Goal: Use online tool/utility: Utilize a website feature to perform a specific function

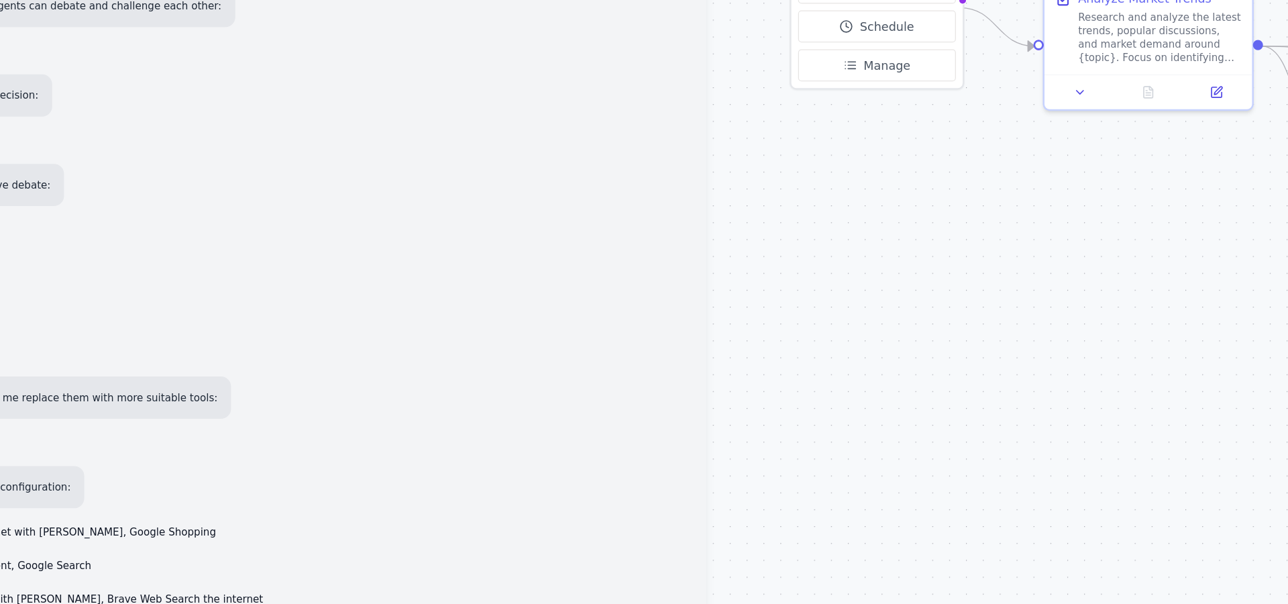
scroll to position [2757, 0]
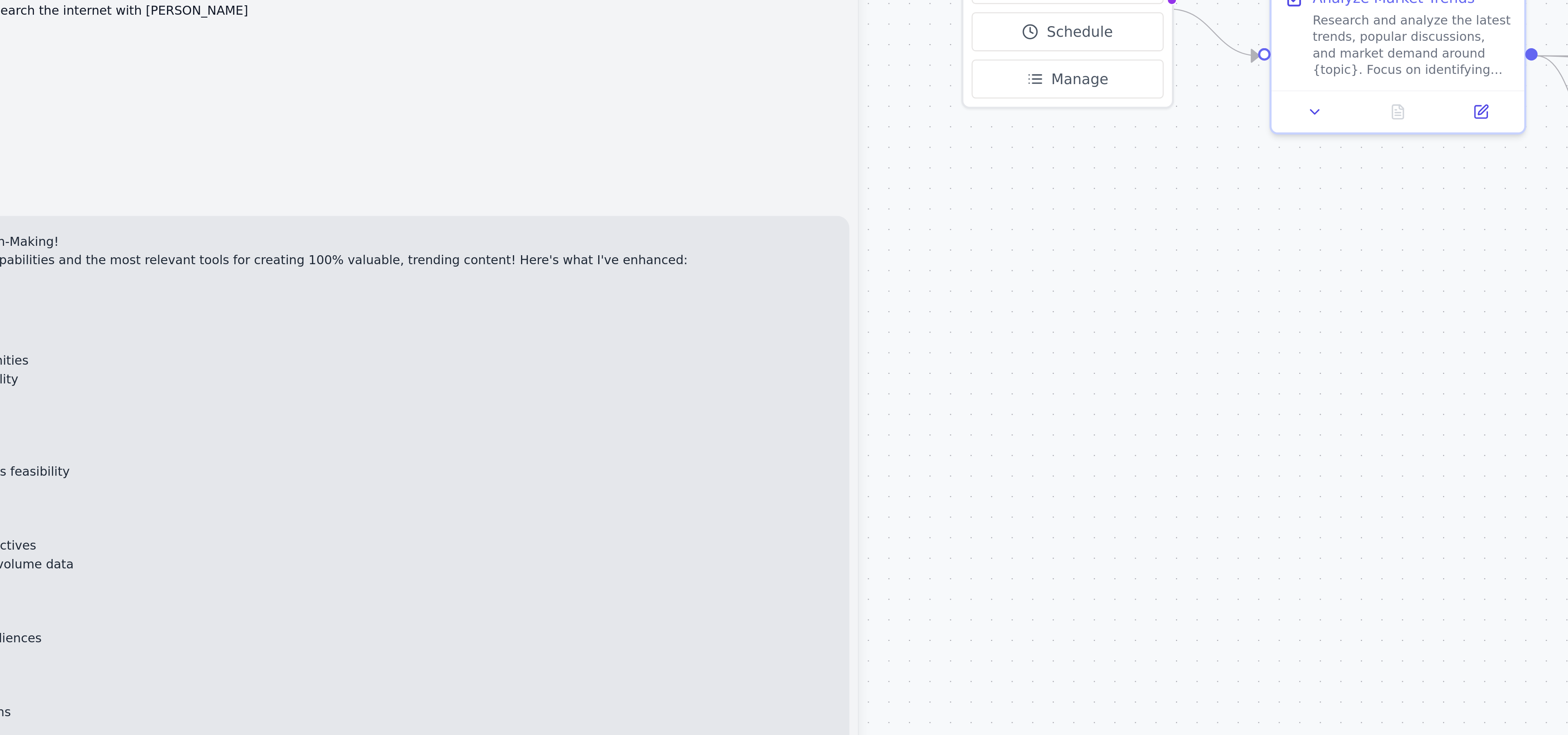
click at [554, 372] on div ".deletable-edge-delete-btn { width: 20px; height: 20px; border: 0px solid #ffff…" at bounding box center [983, 389] width 935 height 692
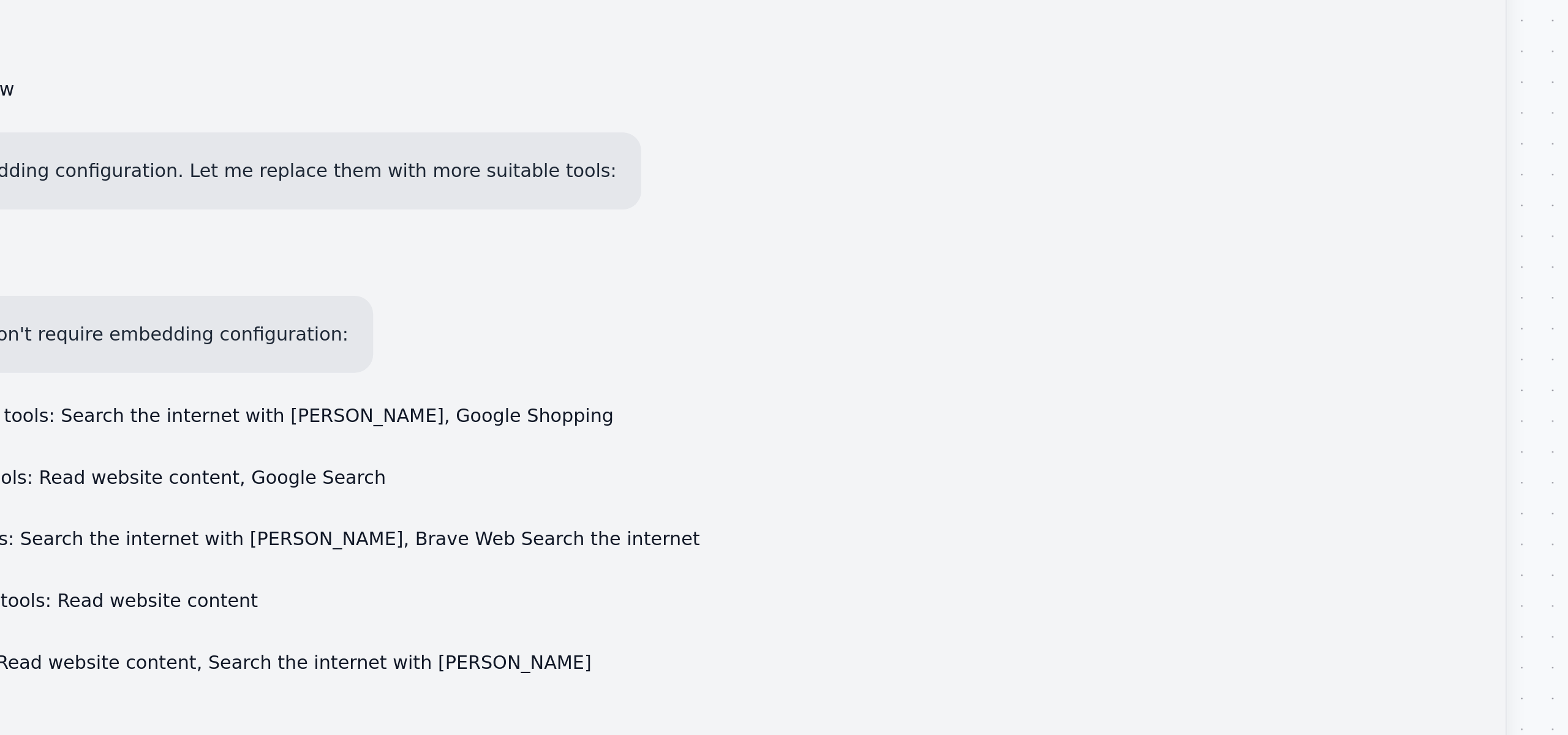
scroll to position [2389, 0]
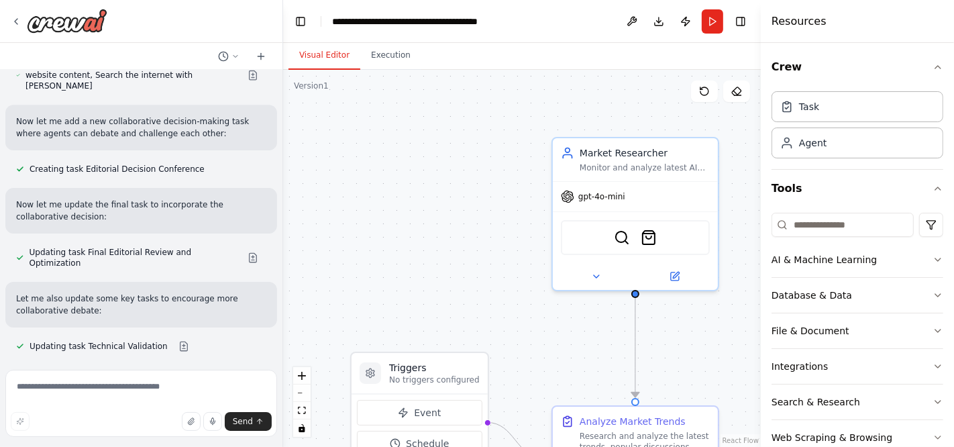
scroll to position [3654, 0]
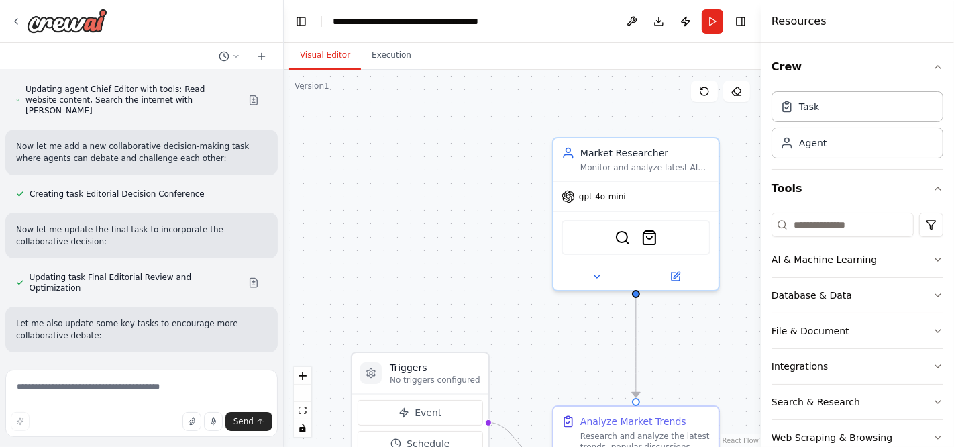
drag, startPoint x: 494, startPoint y: 271, endPoint x: 284, endPoint y: 280, distance: 210.2
click at [284, 280] on div "GenContent AI — AI Tools & Gadgets Tech How-To Focus Mission: Build GenContent …" at bounding box center [477, 223] width 954 height 447
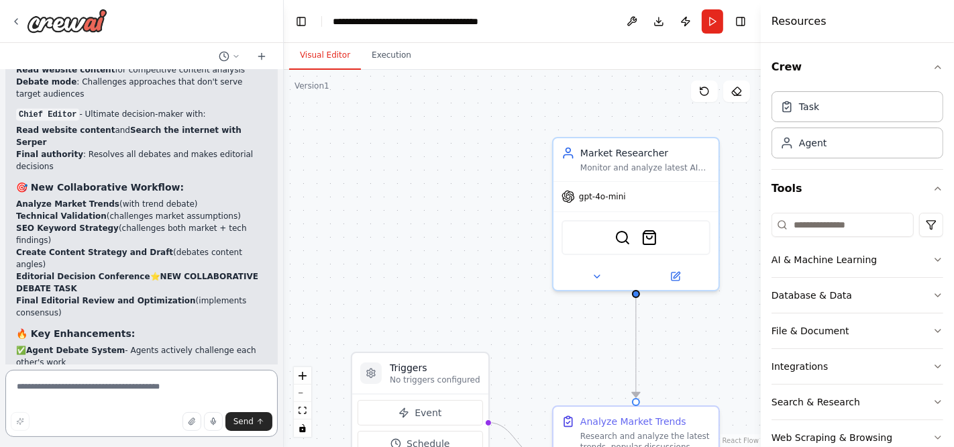
click at [153, 394] on textarea at bounding box center [141, 403] width 272 height 67
type textarea "******"
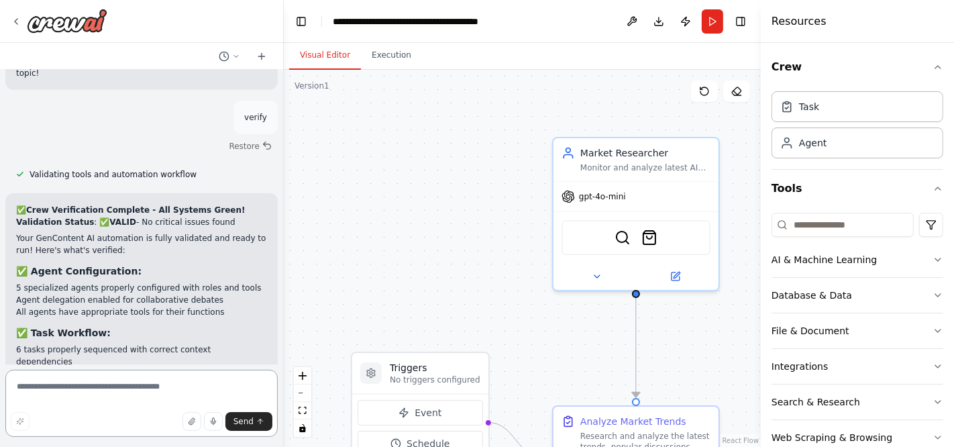
scroll to position [5434, 0]
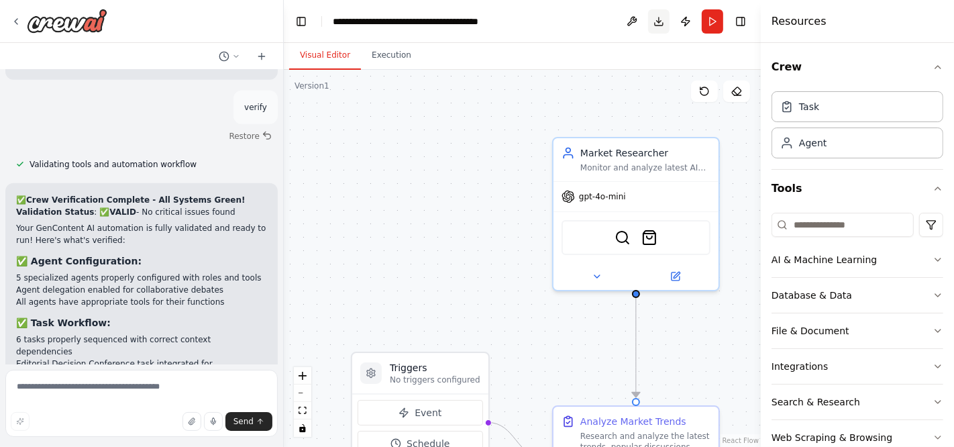
click at [657, 23] on button "Download" at bounding box center [658, 21] width 21 height 24
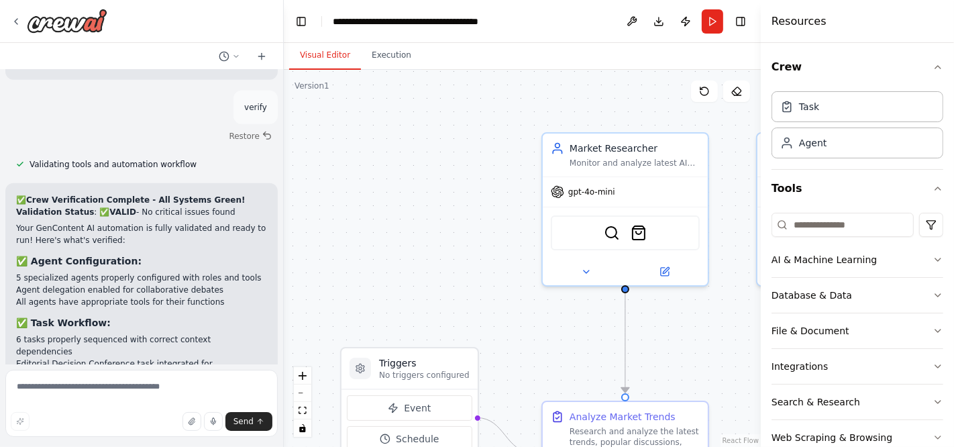
drag, startPoint x: 653, startPoint y: 305, endPoint x: 492, endPoint y: 271, distance: 165.3
click at [492, 271] on div ".deletable-edge-delete-btn { width: 20px; height: 20px; border: 0px solid #ffff…" at bounding box center [522, 258] width 477 height 377
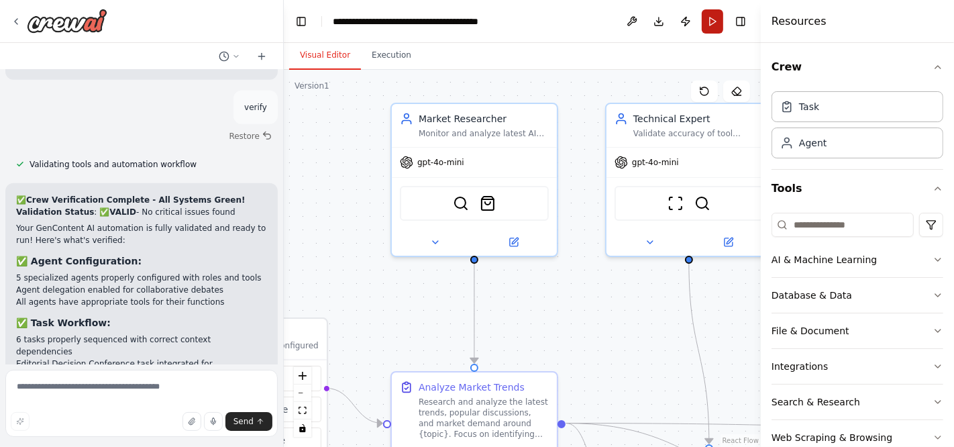
click at [716, 22] on button "Run" at bounding box center [712, 21] width 21 height 24
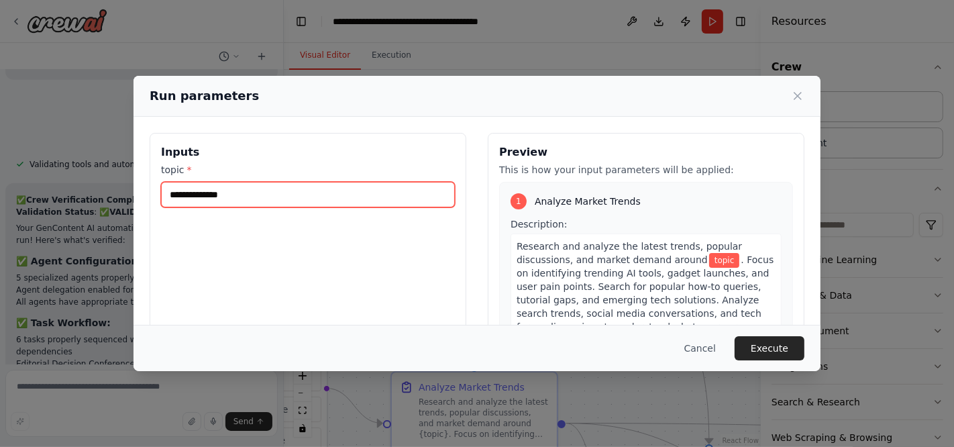
click at [392, 192] on input "topic *" at bounding box center [308, 194] width 294 height 25
type input "**"
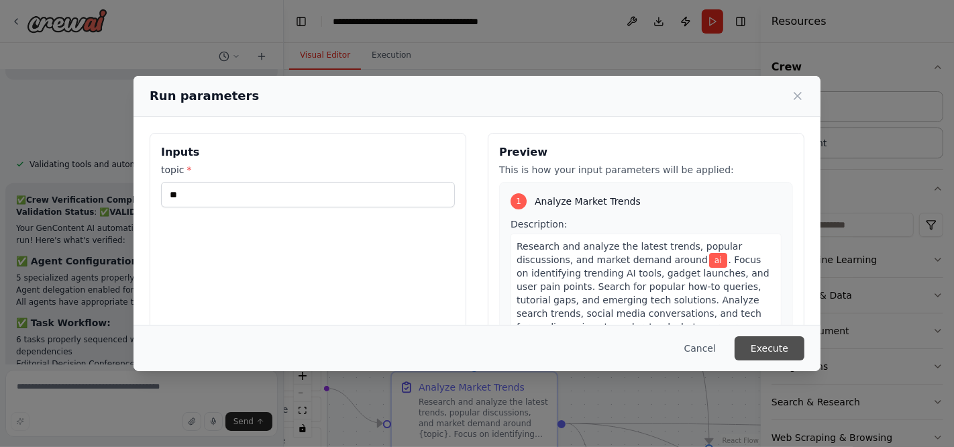
click at [775, 337] on button "Execute" at bounding box center [770, 348] width 70 height 24
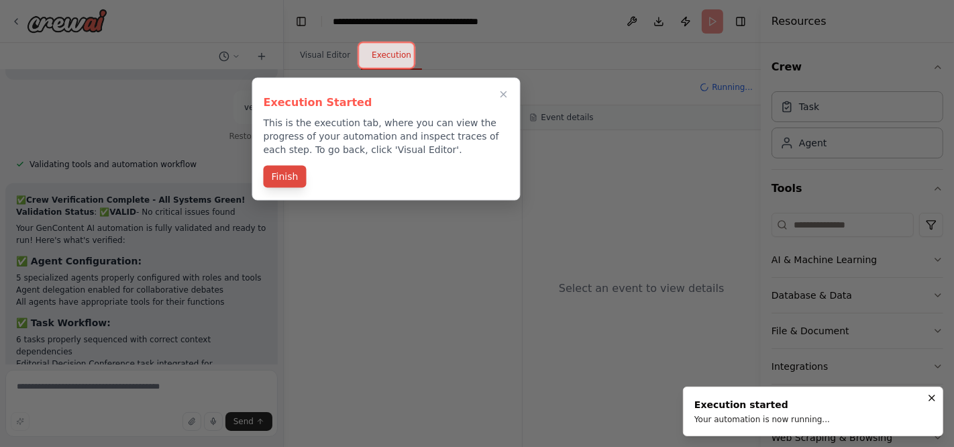
click at [286, 169] on button "Finish" at bounding box center [285, 177] width 43 height 22
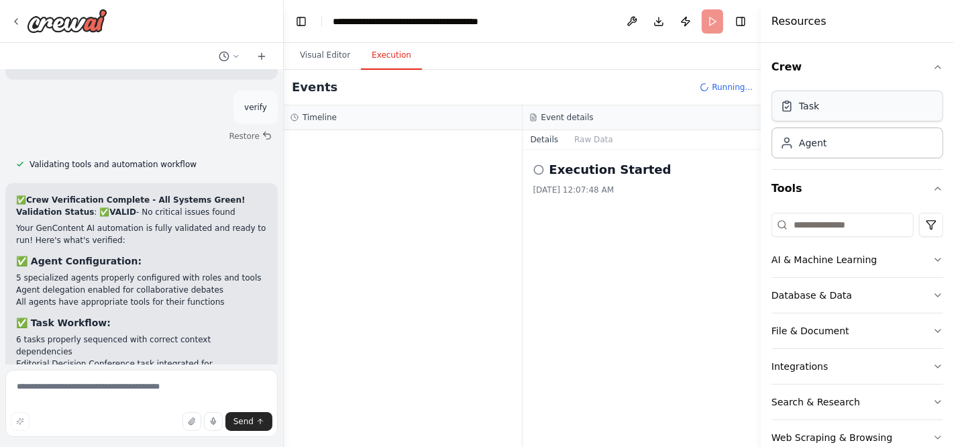
click at [861, 117] on div "Task" at bounding box center [857, 106] width 172 height 31
click at [861, 116] on div "Task" at bounding box center [857, 106] width 172 height 31
click at [860, 150] on div "Agent" at bounding box center [857, 142] width 172 height 31
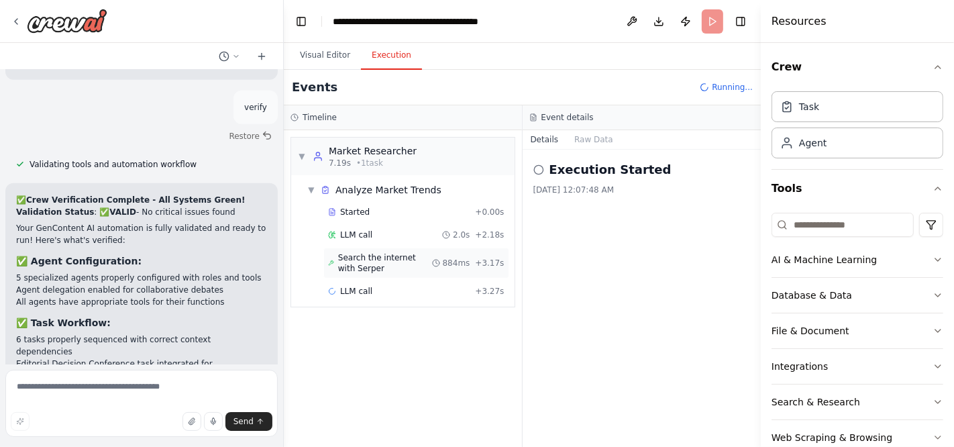
click at [440, 263] on icon at bounding box center [436, 263] width 8 height 8
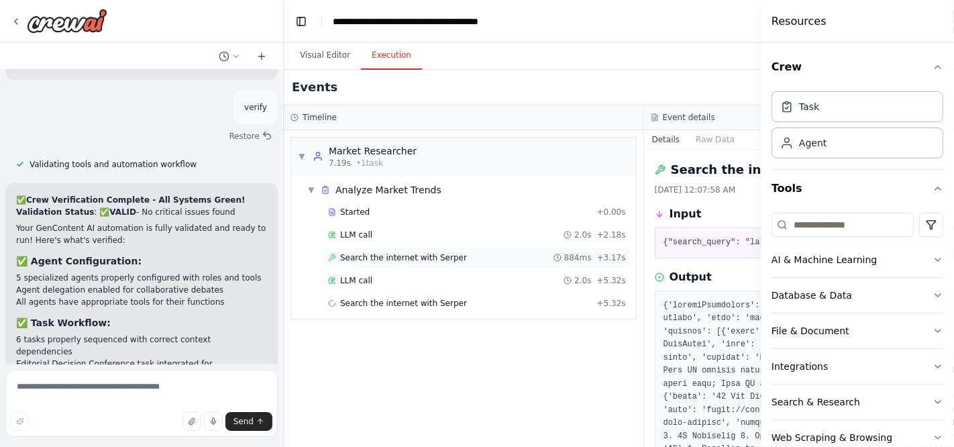
click at [445, 263] on span "Search the internet with Serper" at bounding box center [403, 257] width 127 height 11
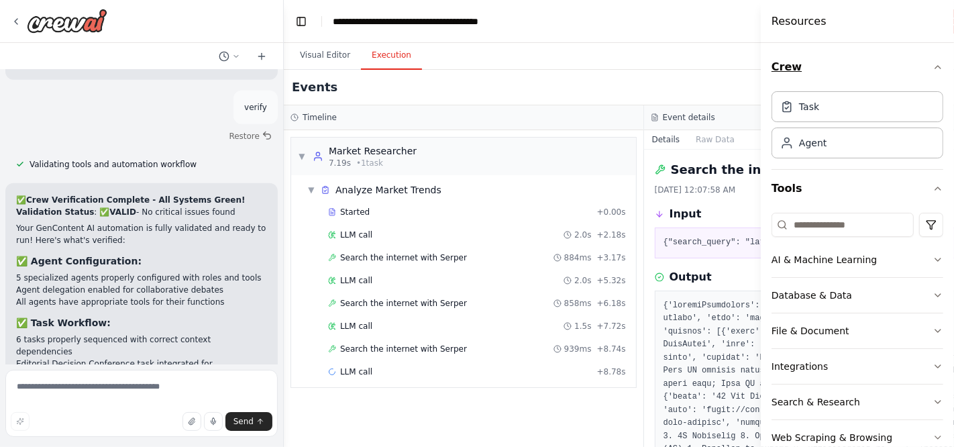
click at [932, 71] on icon "button" at bounding box center [937, 67] width 11 height 11
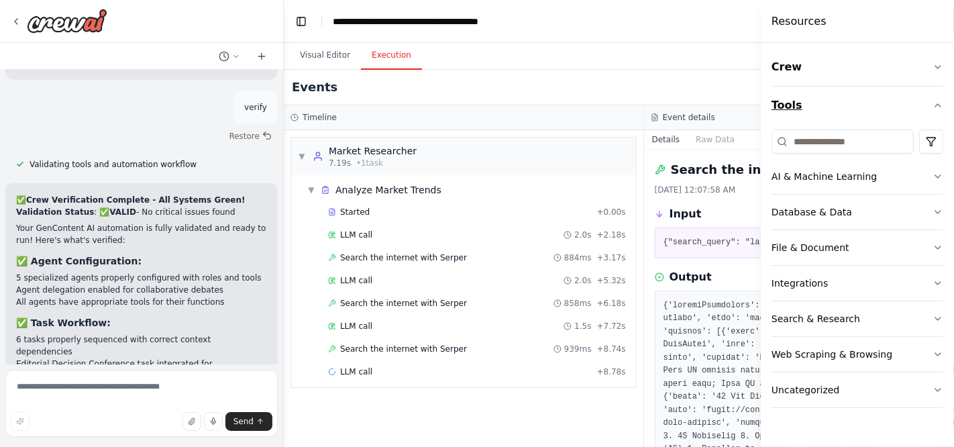
click at [930, 103] on button "Tools" at bounding box center [857, 106] width 172 height 38
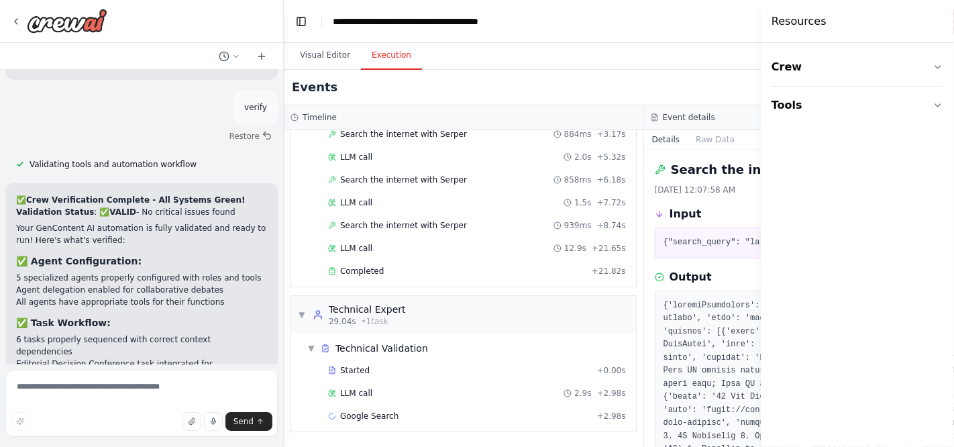
scroll to position [125, 0]
click at [419, 419] on div "Google Search 2.7s + 5.73s" at bounding box center [477, 414] width 298 height 11
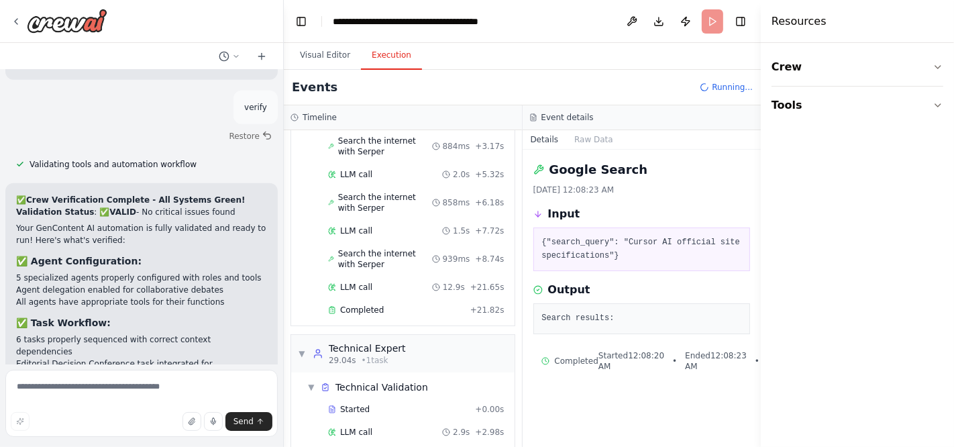
click at [629, 372] on span "Started 12:08:20 AM" at bounding box center [631, 360] width 66 height 21
click at [382, 404] on div "Started" at bounding box center [399, 409] width 142 height 11
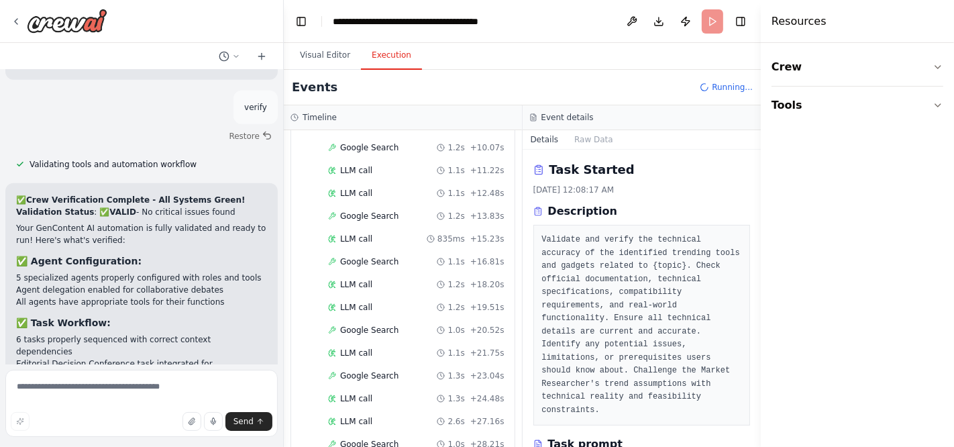
scroll to position [570, 0]
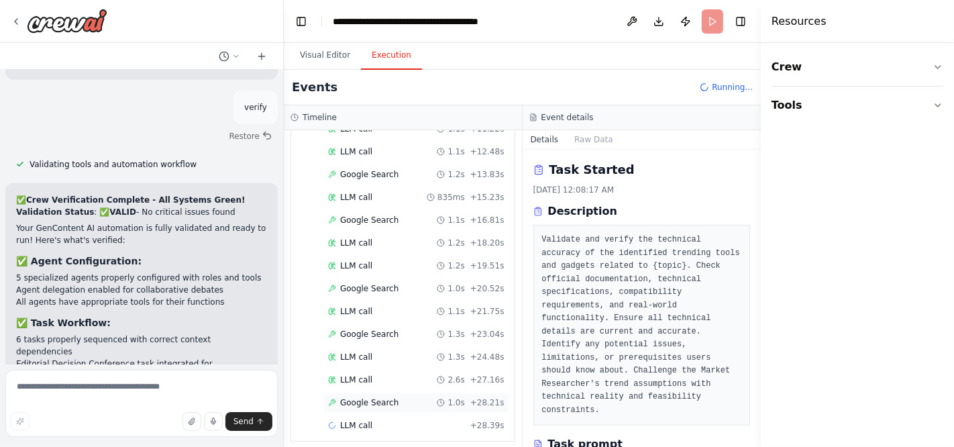
click at [447, 398] on span "1.0s" at bounding box center [455, 402] width 17 height 11
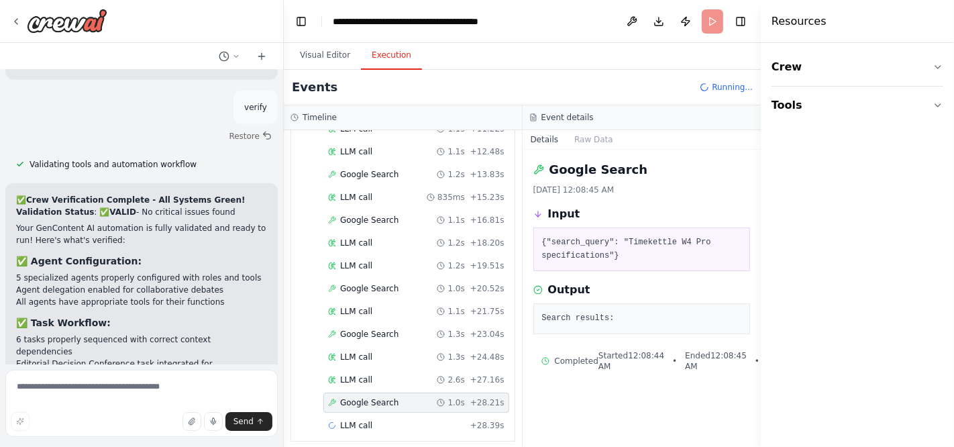
click at [606, 325] on pre "Search results:" at bounding box center [642, 318] width 200 height 13
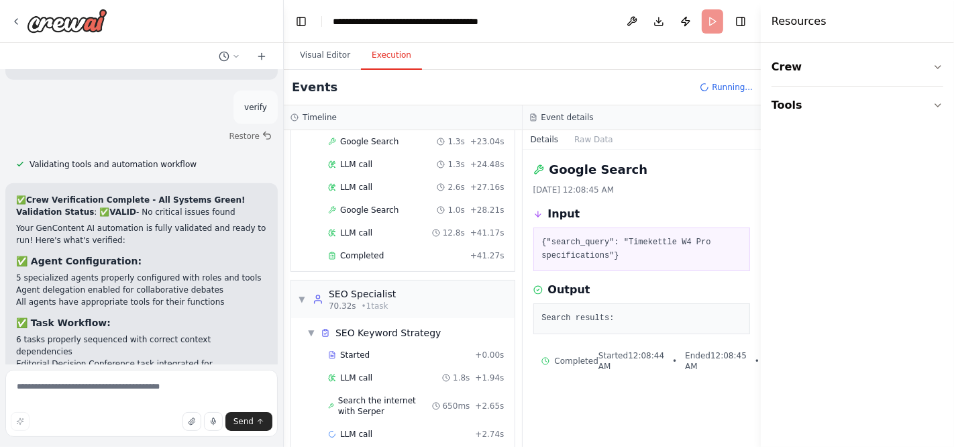
scroll to position [755, 0]
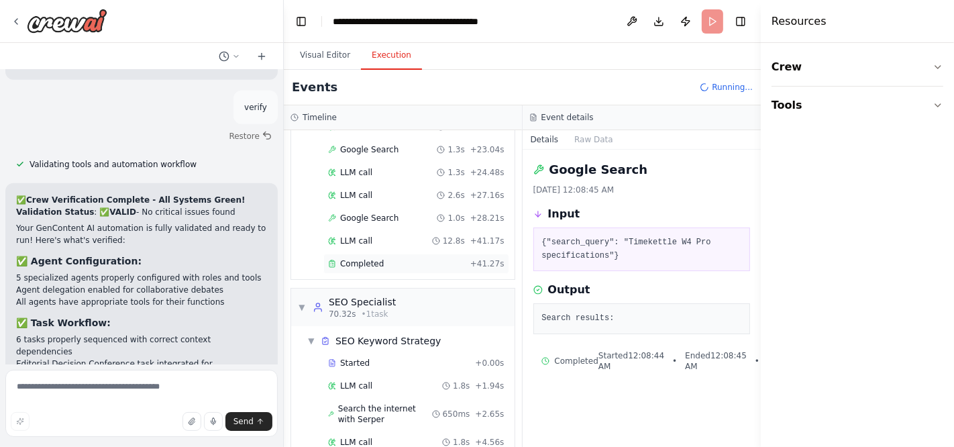
click at [441, 258] on div "Completed" at bounding box center [396, 263] width 137 height 11
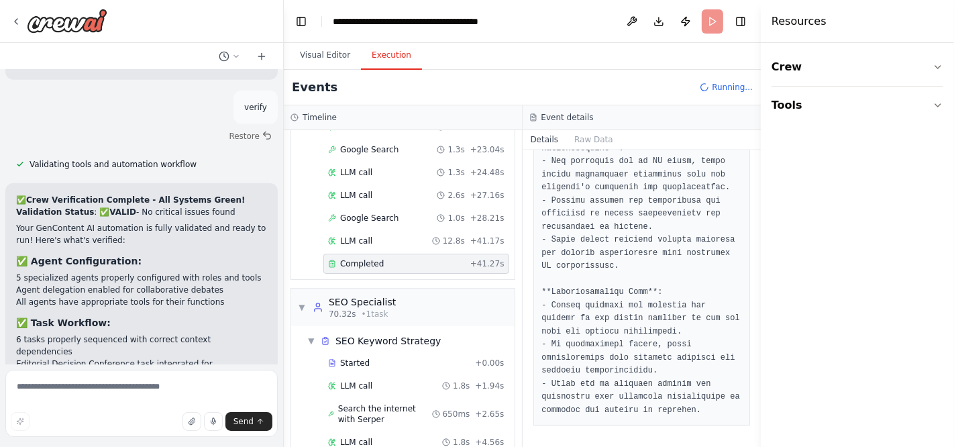
scroll to position [885, 0]
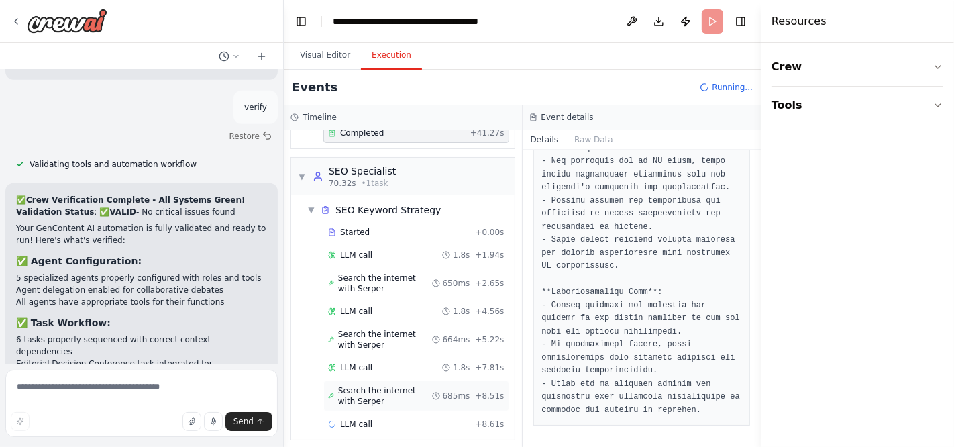
click at [376, 385] on span "Search the internet with Serper" at bounding box center [385, 395] width 94 height 21
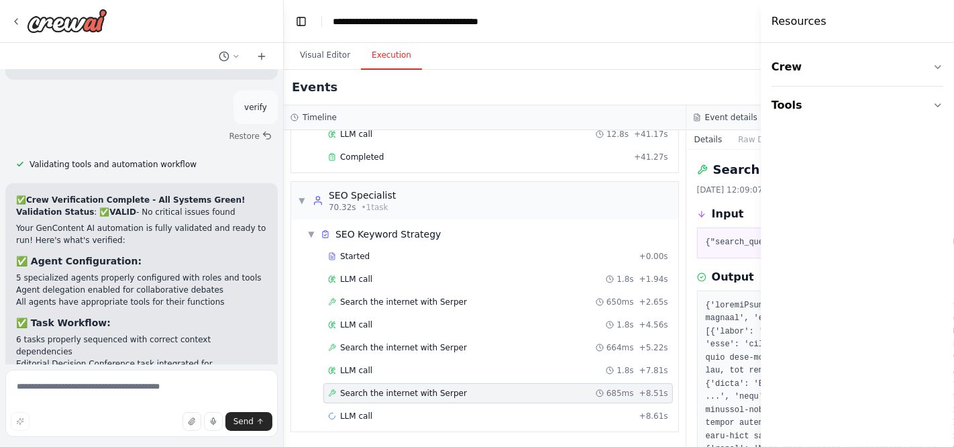
scroll to position [821, 0]
click at [692, 326] on div "Search the internet with Serper 10/6/2025, 12:09:07 AM Input {"search_query": "…" at bounding box center [887, 298] width 402 height 297
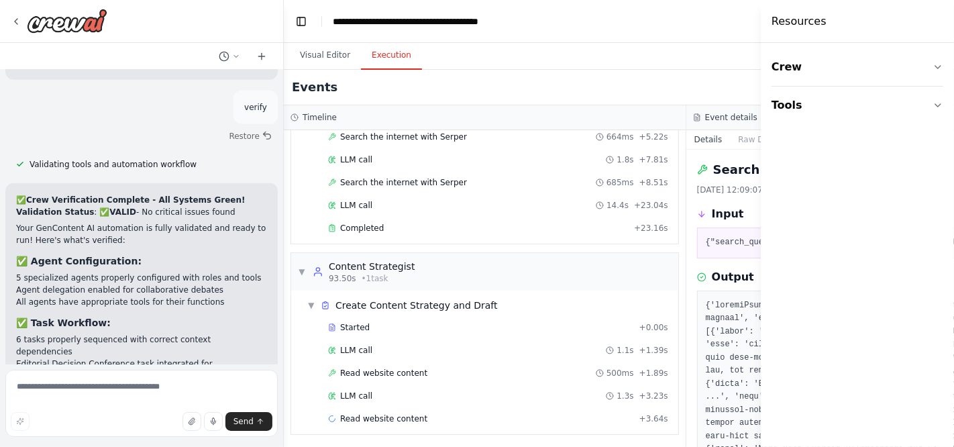
scroll to position [1035, 0]
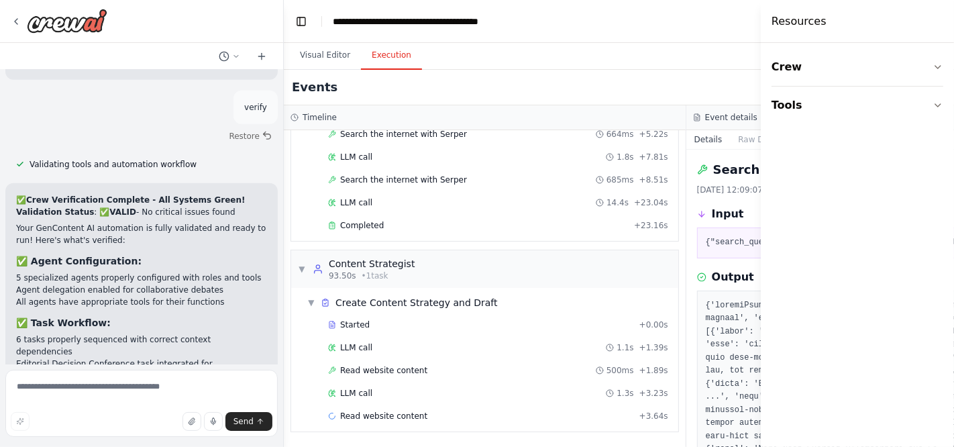
click at [718, 138] on button "Details" at bounding box center [708, 139] width 44 height 19
click at [311, 21] on header "**********" at bounding box center [686, 21] width 805 height 43
click at [303, 19] on button "Toggle Left Sidebar" at bounding box center [301, 21] width 19 height 19
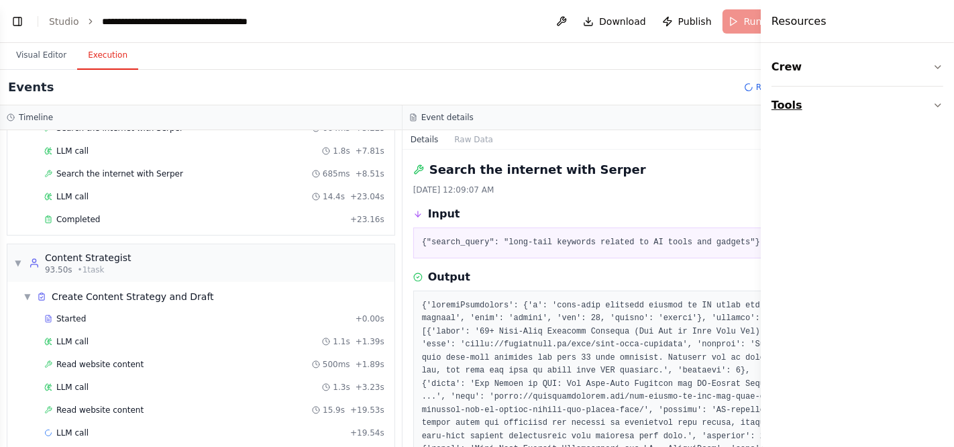
click at [851, 104] on button "Tools" at bounding box center [857, 106] width 172 height 38
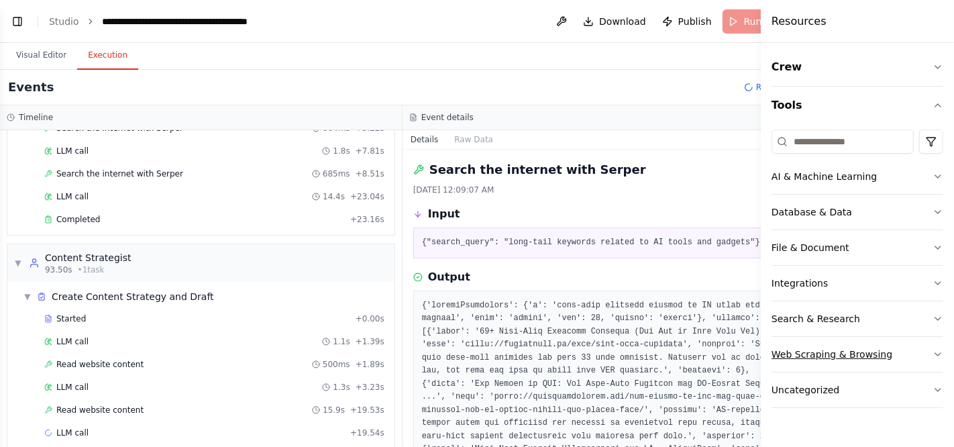
click at [871, 352] on div "Web Scraping & Browsing" at bounding box center [831, 353] width 121 height 13
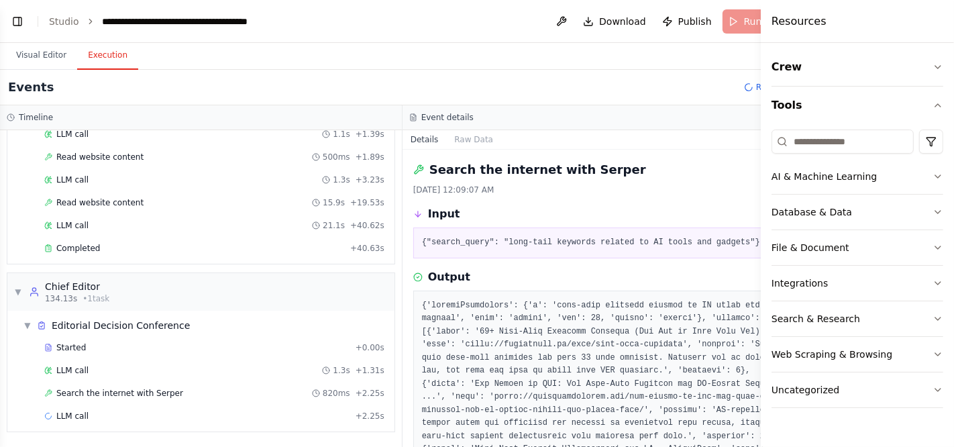
scroll to position [1249, 0]
click at [194, 390] on div "Search the internet with Serper 820ms + 2.25s" at bounding box center [214, 393] width 340 height 11
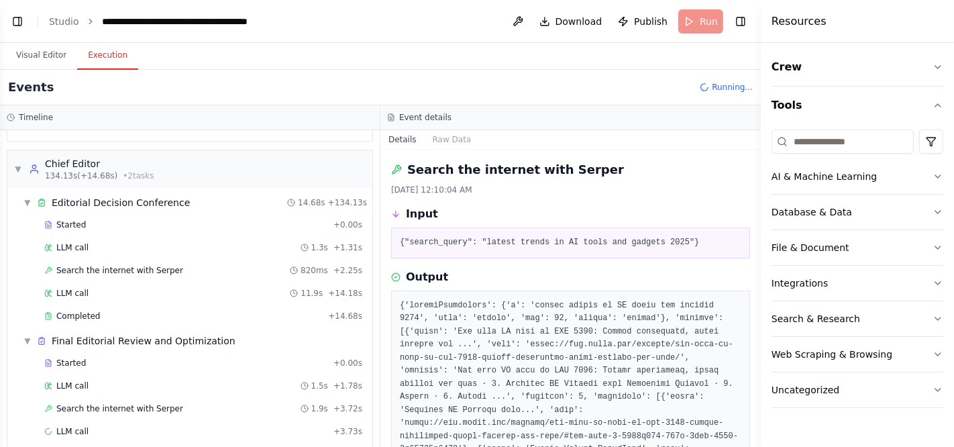
scroll to position [1389, 0]
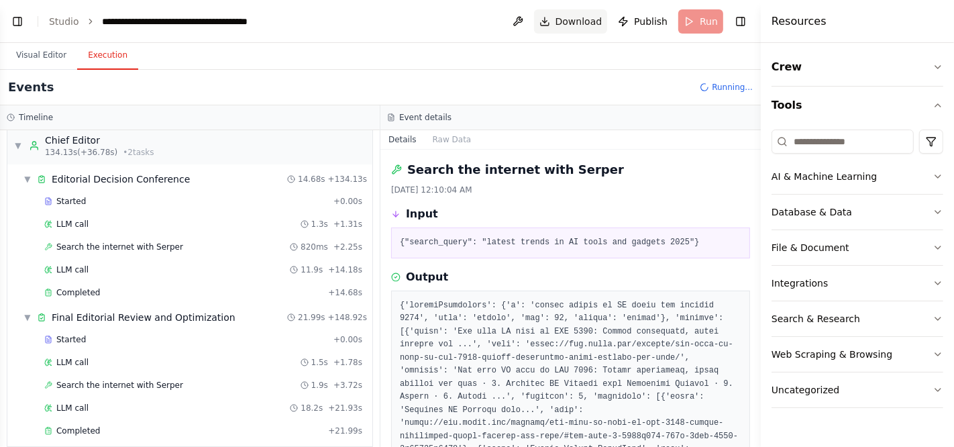
click at [568, 23] on span "Download" at bounding box center [578, 21] width 47 height 13
click at [437, 75] on div "Events" at bounding box center [380, 88] width 761 height 36
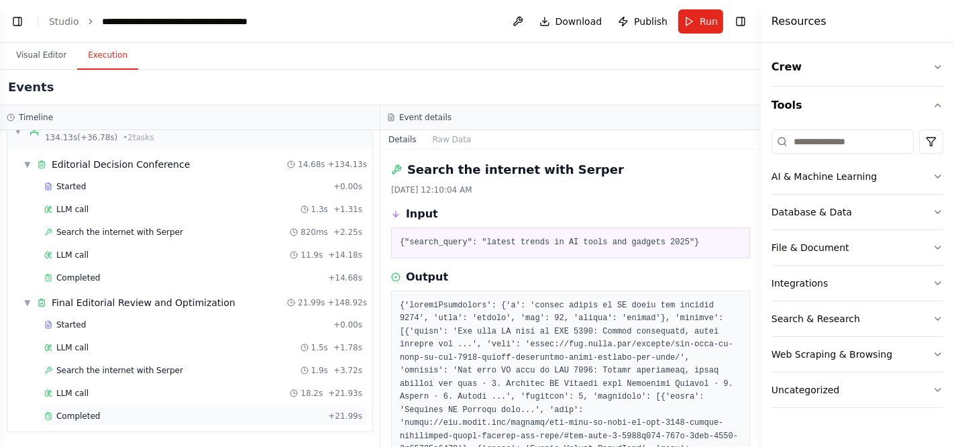
click at [250, 419] on div "Completed" at bounding box center [183, 416] width 278 height 11
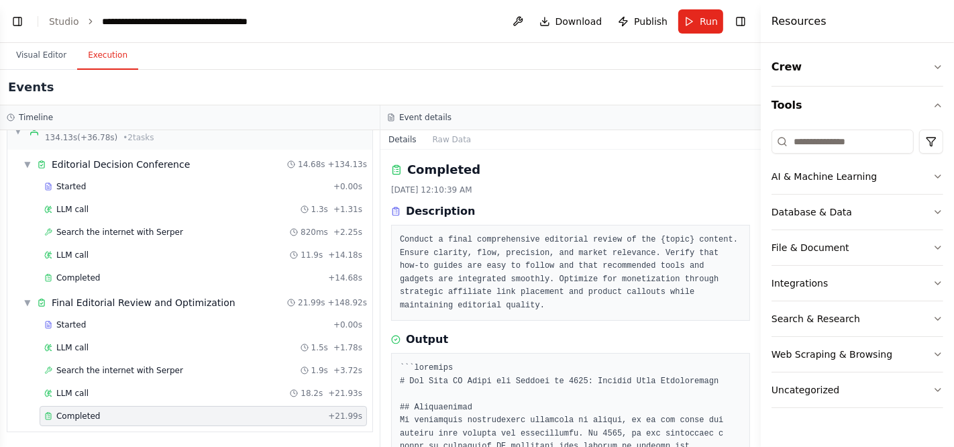
click at [641, 326] on div "Completed 10/6/2025, 12:10:39 AM Description Conduct a final comprehensive edit…" at bounding box center [570, 298] width 380 height 297
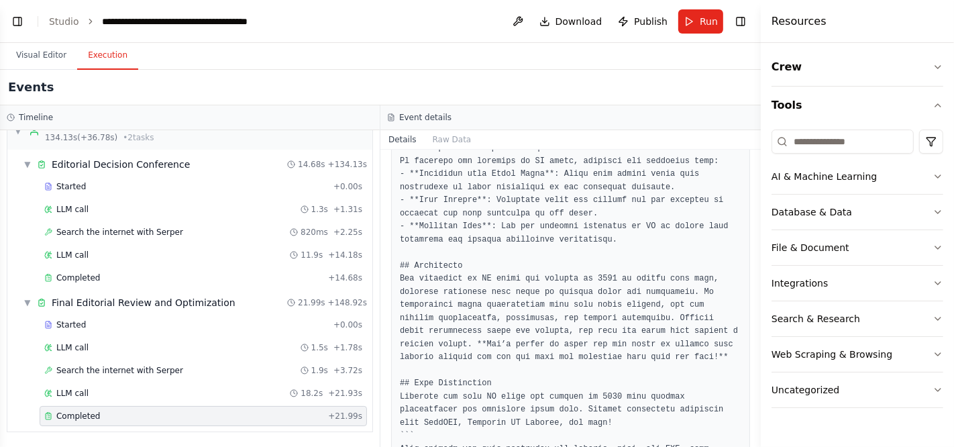
scroll to position [1121, 0]
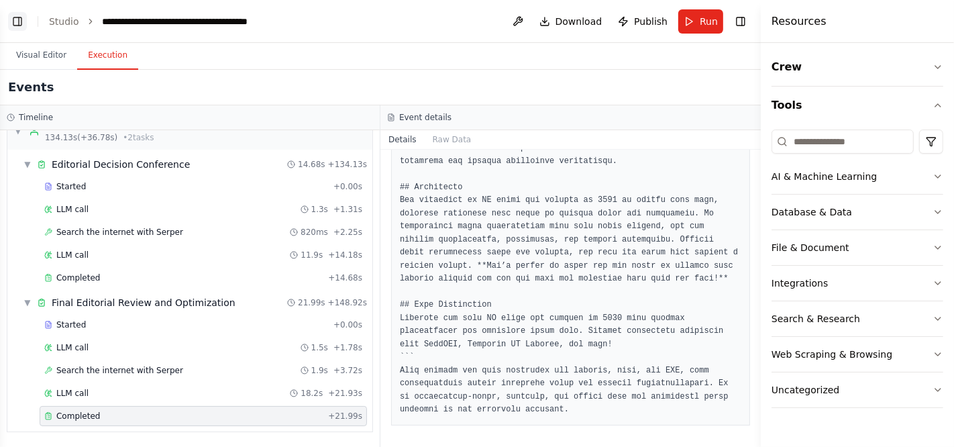
drag, startPoint x: 18, startPoint y: 16, endPoint x: 23, endPoint y: 21, distance: 7.1
click at [28, 19] on header "**********" at bounding box center [380, 21] width 761 height 43
click at [23, 21] on button "Toggle Left Sidebar" at bounding box center [17, 21] width 19 height 19
click at [23, 21] on div "GenContent AI — AI Tools & Gadgets Tech How-To Focus Mission: Build GenContent …" at bounding box center [477, 223] width 954 height 447
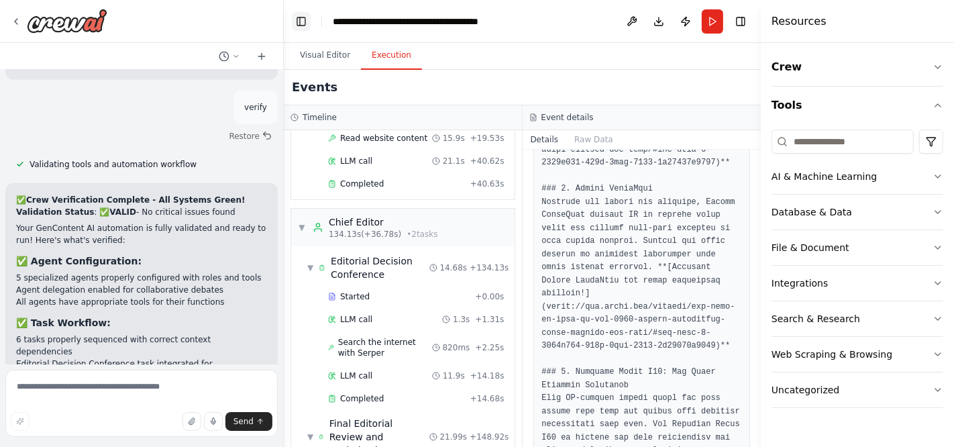
scroll to position [1173, 0]
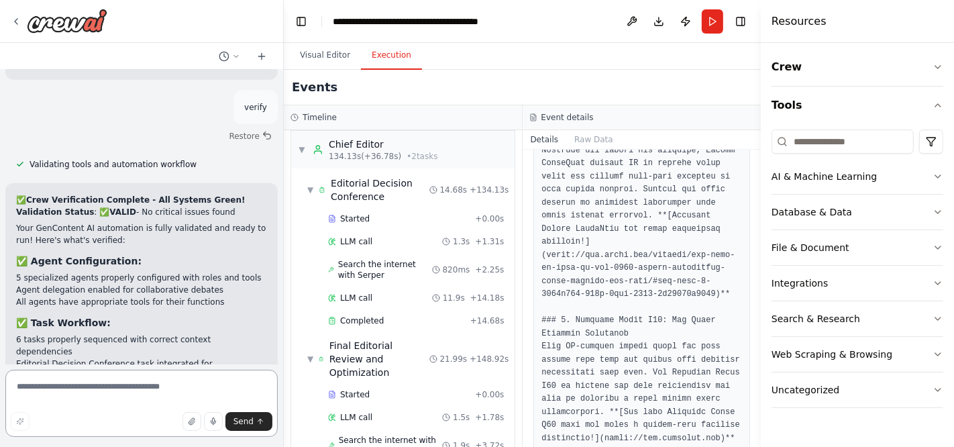
click at [102, 390] on textarea at bounding box center [141, 403] width 272 height 67
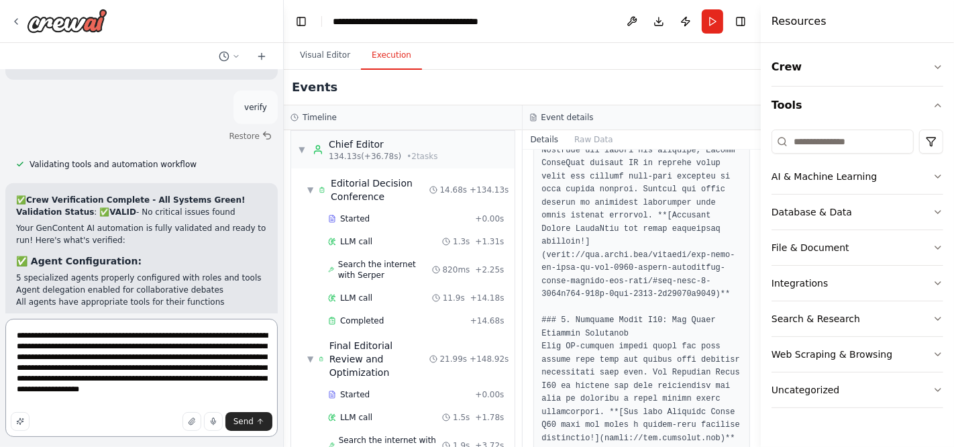
click at [125, 367] on textarea "**********" at bounding box center [141, 378] width 272 height 118
click at [152, 380] on textarea "**********" at bounding box center [141, 378] width 272 height 118
drag, startPoint x: 121, startPoint y: 364, endPoint x: 135, endPoint y: 389, distance: 28.2
click at [135, 389] on textarea "**********" at bounding box center [141, 378] width 272 height 118
drag, startPoint x: 200, startPoint y: 390, endPoint x: 193, endPoint y: 386, distance: 7.8
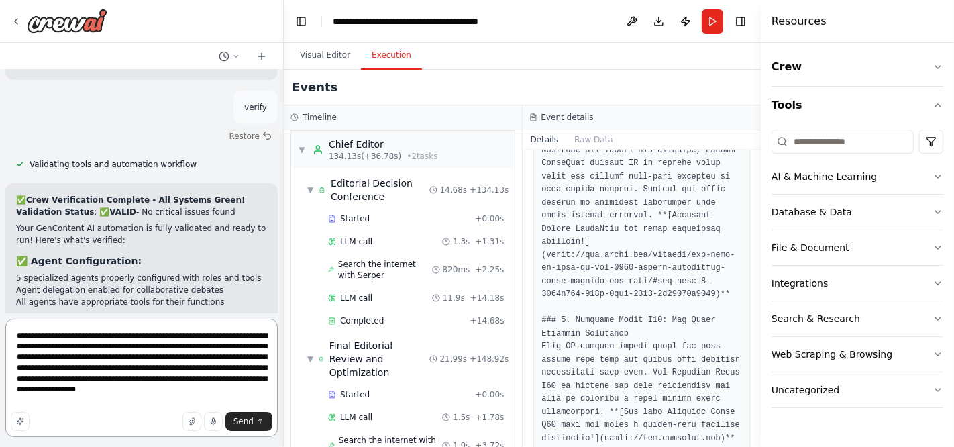
click at [193, 386] on textarea "**********" at bounding box center [141, 378] width 272 height 118
click at [199, 391] on textarea "**********" at bounding box center [141, 378] width 272 height 118
type textarea "**********"
click at [244, 419] on span "Send" at bounding box center [243, 421] width 20 height 11
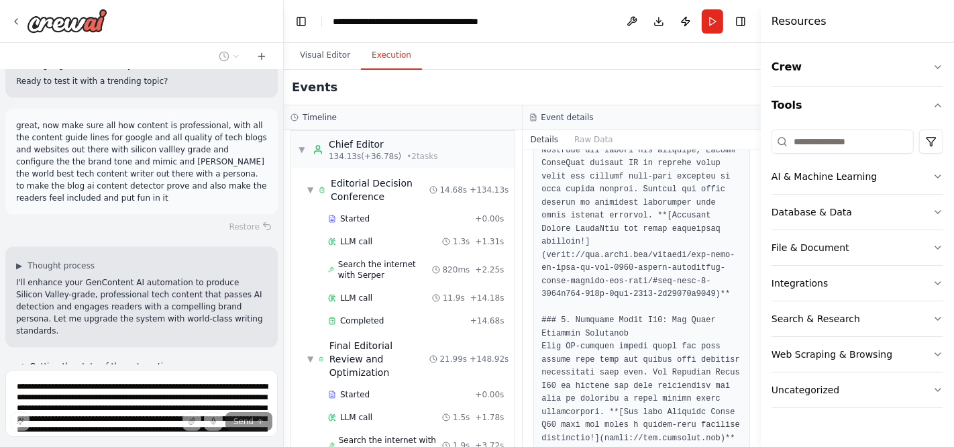
scroll to position [5986, 0]
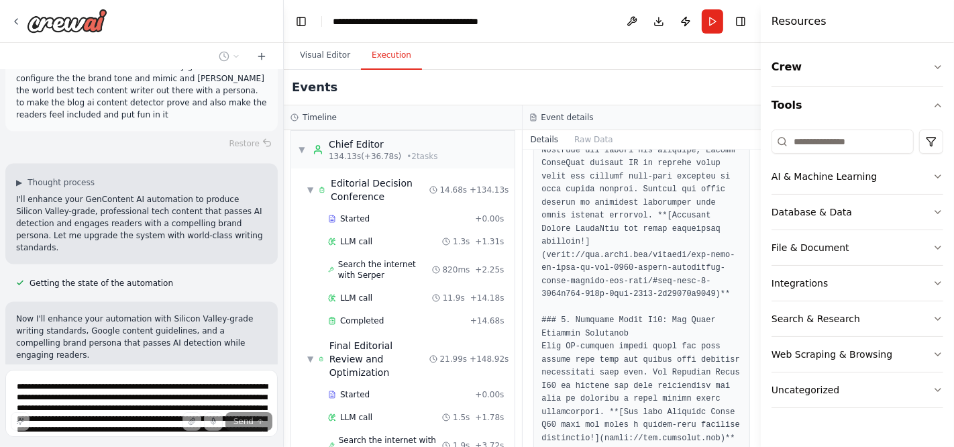
scroll to position [6063, 0]
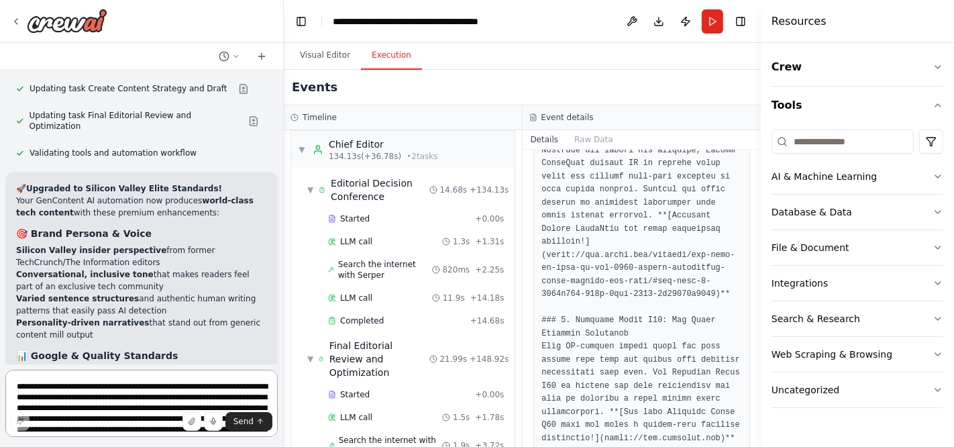
click at [189, 384] on textarea "**********" at bounding box center [141, 403] width 272 height 67
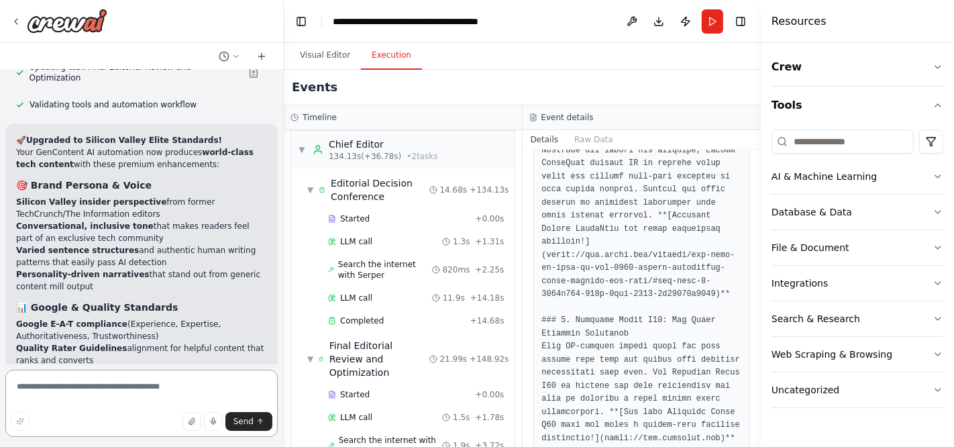
paste textarea "**********"
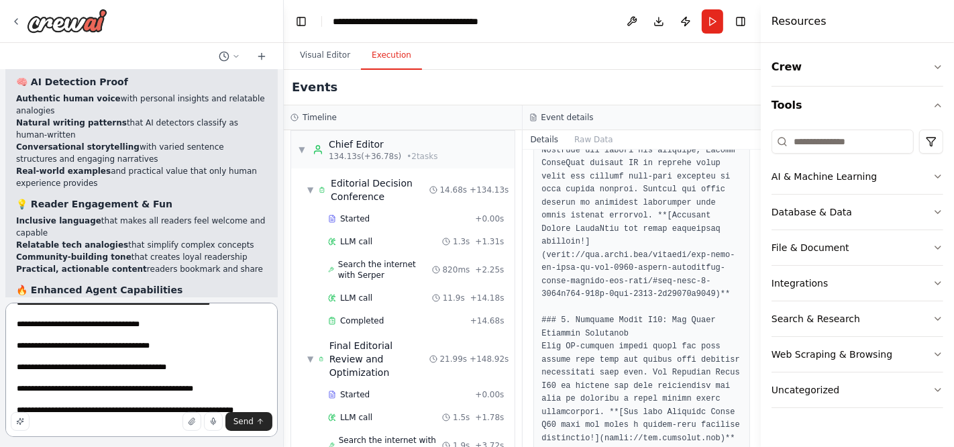
scroll to position [6967, 0]
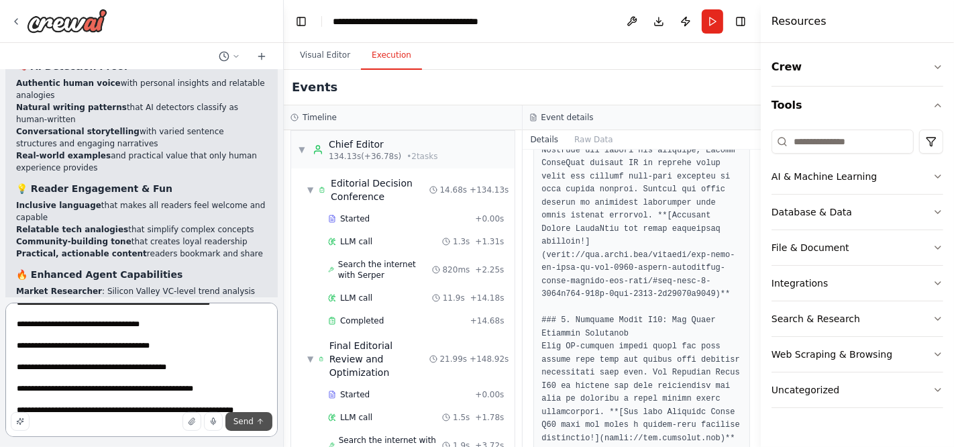
type textarea "**********"
click at [244, 421] on span "Send" at bounding box center [243, 421] width 20 height 11
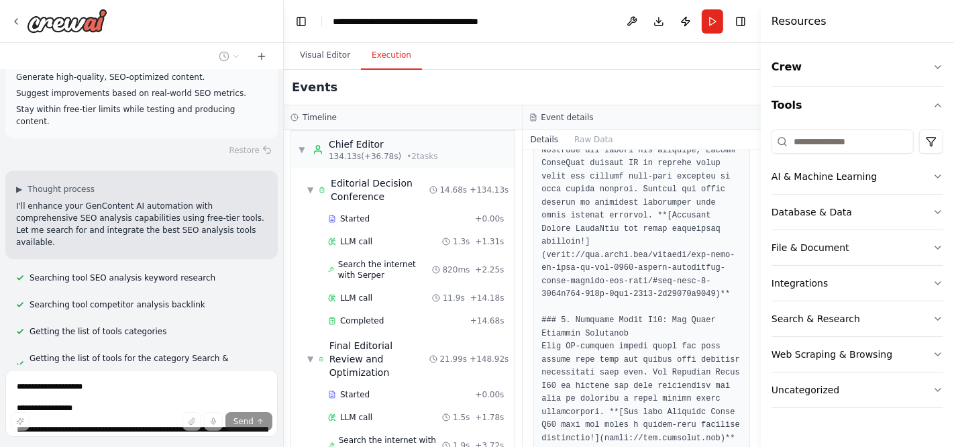
scroll to position [7874, 0]
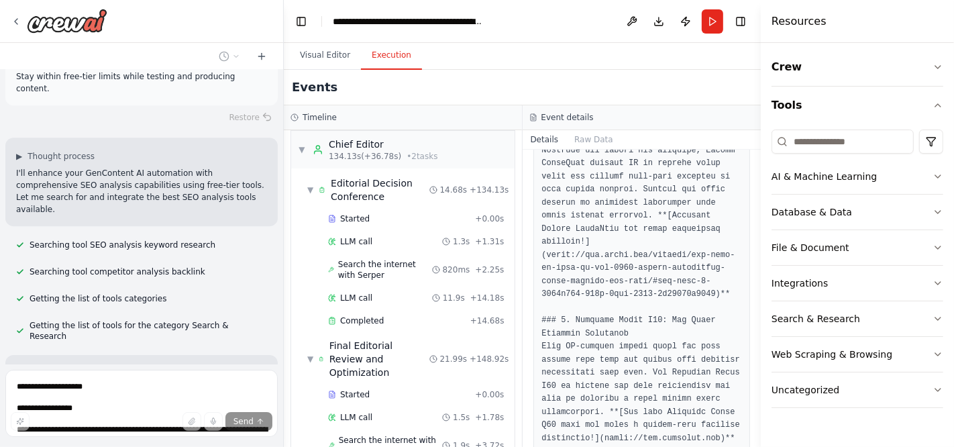
drag, startPoint x: 280, startPoint y: 355, endPoint x: 264, endPoint y: 358, distance: 16.3
click at [265, 356] on div "GenContent AI — AI Tools & Gadgets Tech How-To Focus Mission: Build GenContent …" at bounding box center [477, 223] width 954 height 447
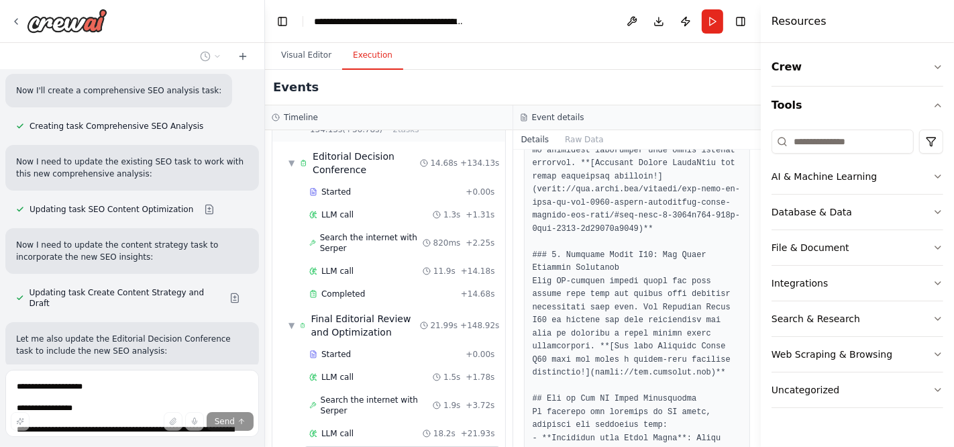
scroll to position [8564, 0]
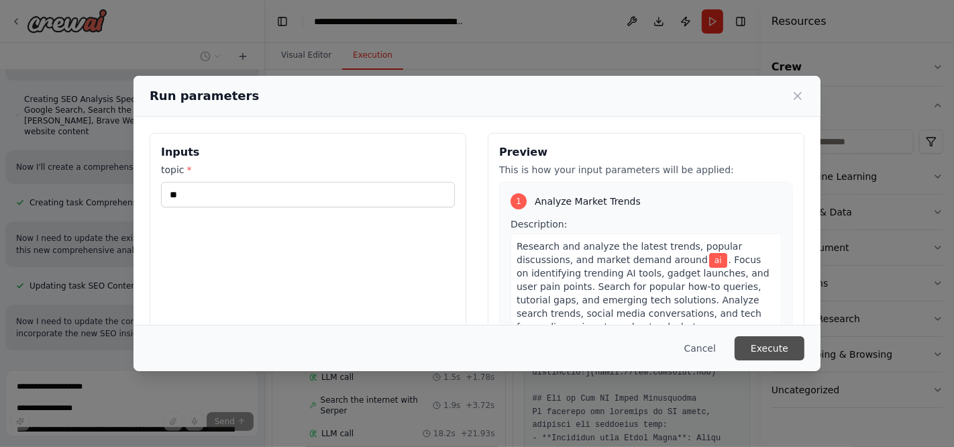
click at [781, 354] on button "Execute" at bounding box center [770, 348] width 70 height 24
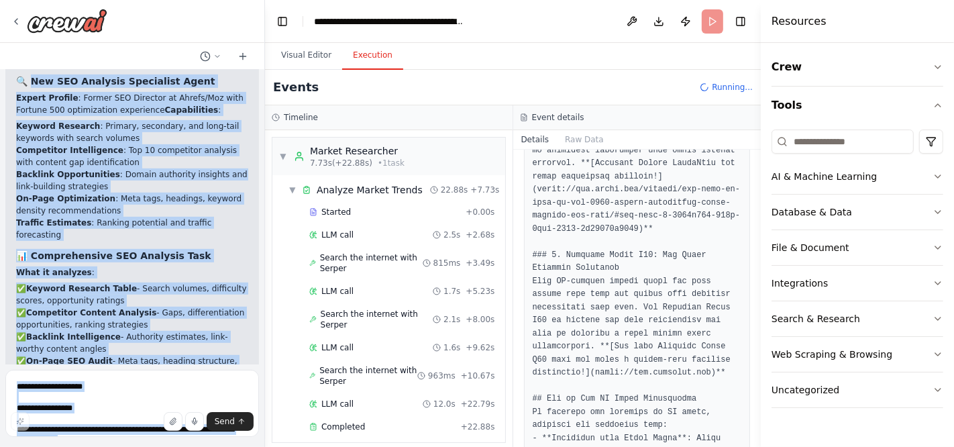
scroll to position [9130, 0]
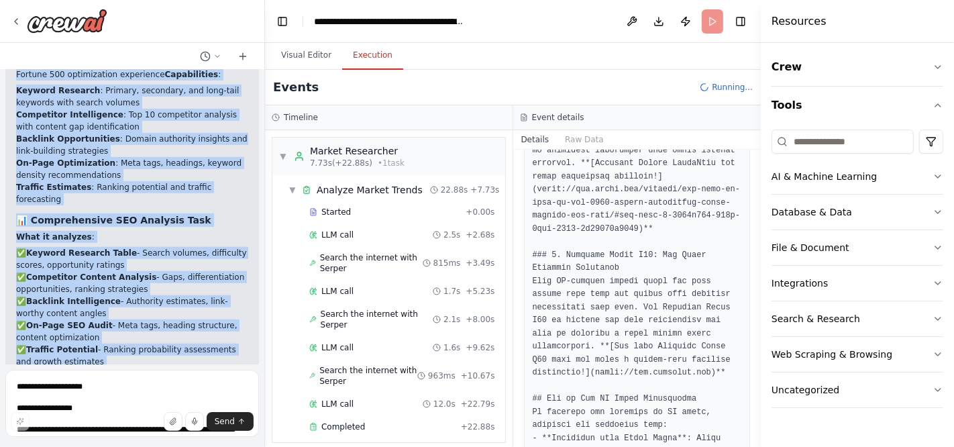
drag, startPoint x: 30, startPoint y: 163, endPoint x: 180, endPoint y: 294, distance: 199.7
click at [180, 294] on div "🎯 Advanced SEO Analysis Capabilities Added! Your GenContent AI automation now i…" at bounding box center [132, 366] width 232 height 767
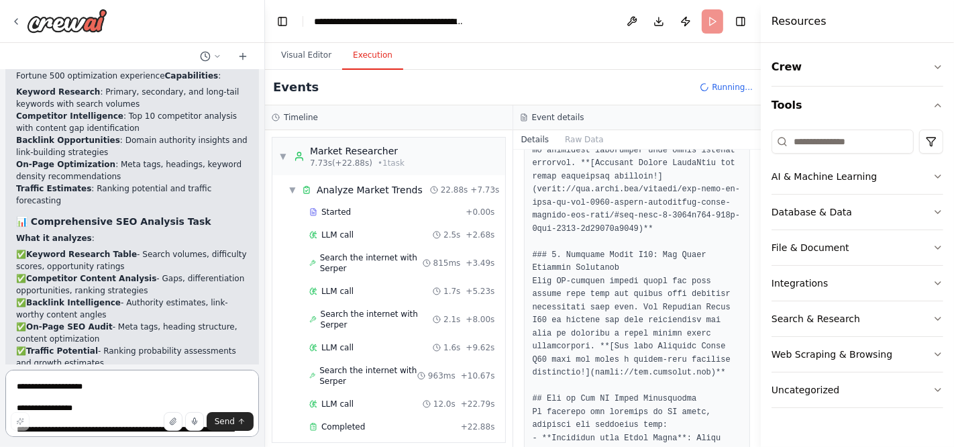
click at [93, 388] on textarea at bounding box center [132, 403] width 254 height 67
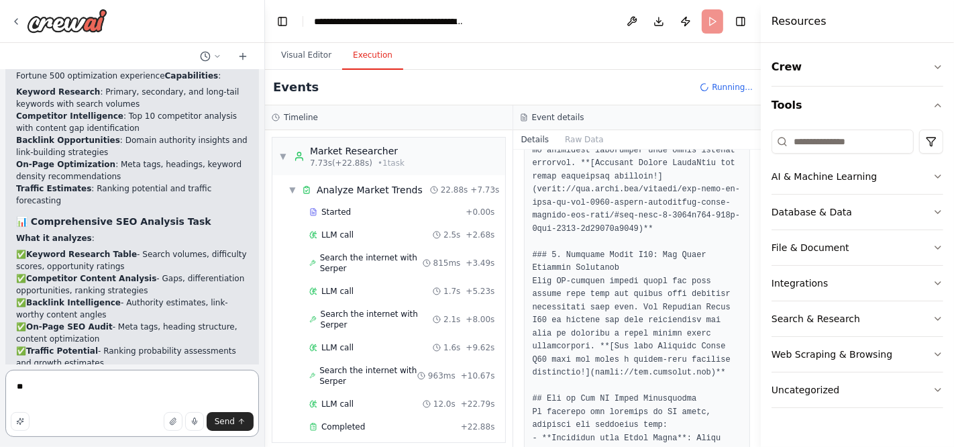
type textarea "***"
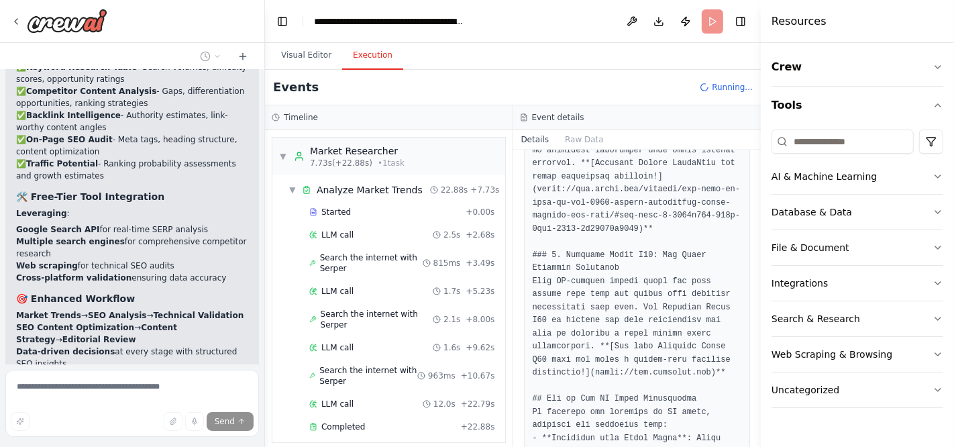
scroll to position [9356, 0]
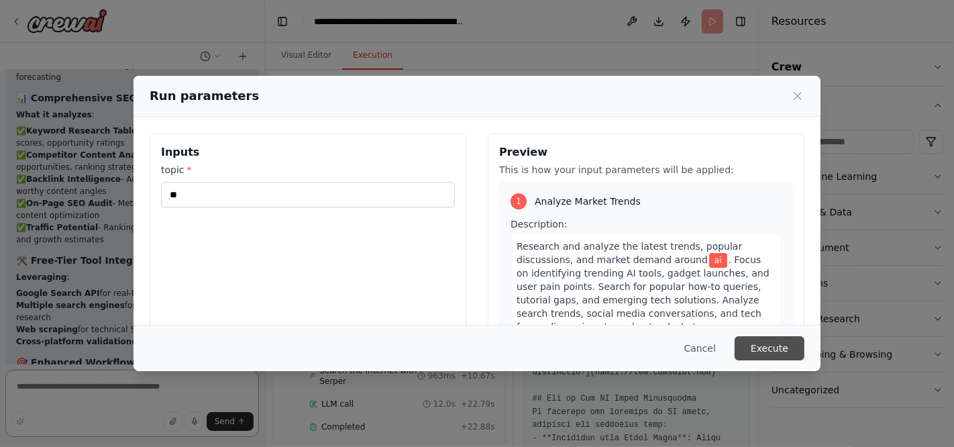
scroll to position [9268, 0]
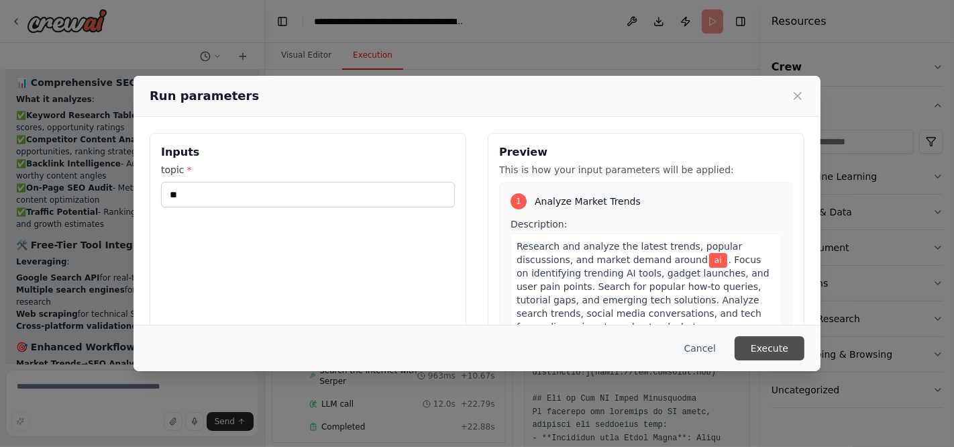
click at [761, 346] on button "Execute" at bounding box center [770, 348] width 70 height 24
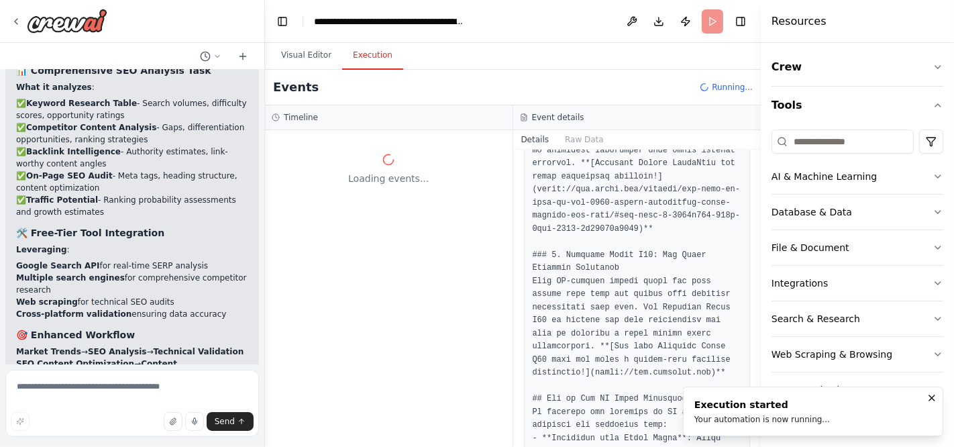
scroll to position [9292, 0]
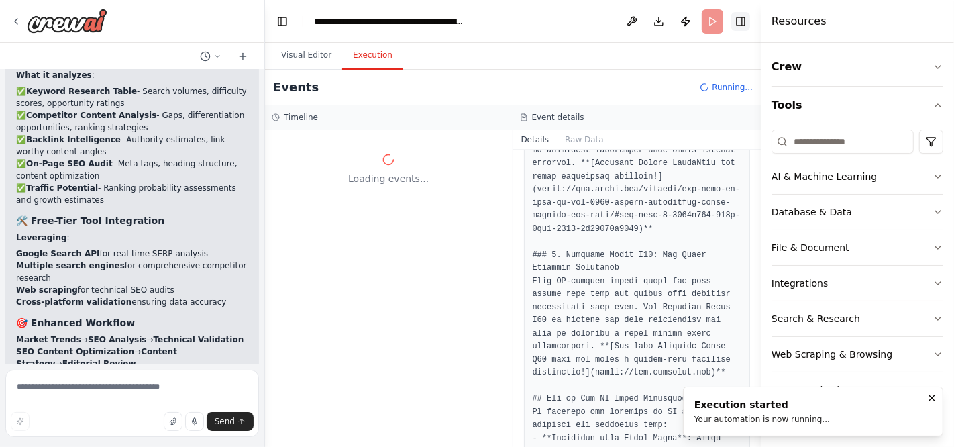
click at [743, 21] on button "Toggle Right Sidebar" at bounding box center [740, 21] width 19 height 19
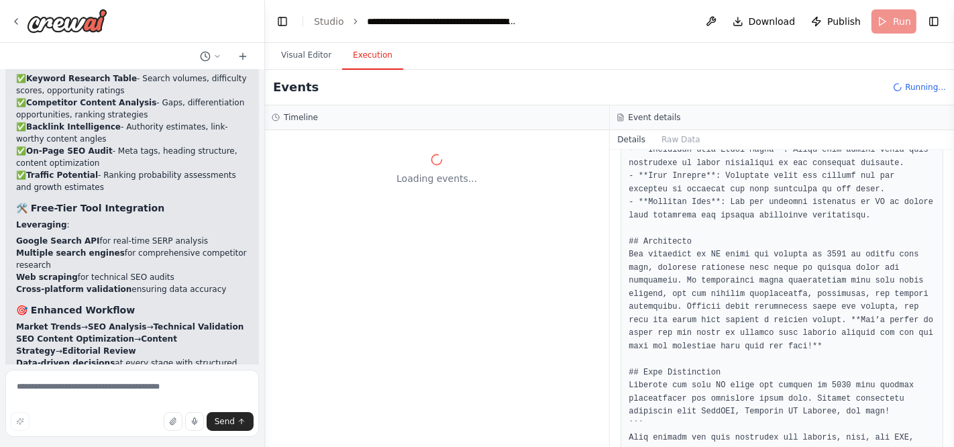
scroll to position [9316, 0]
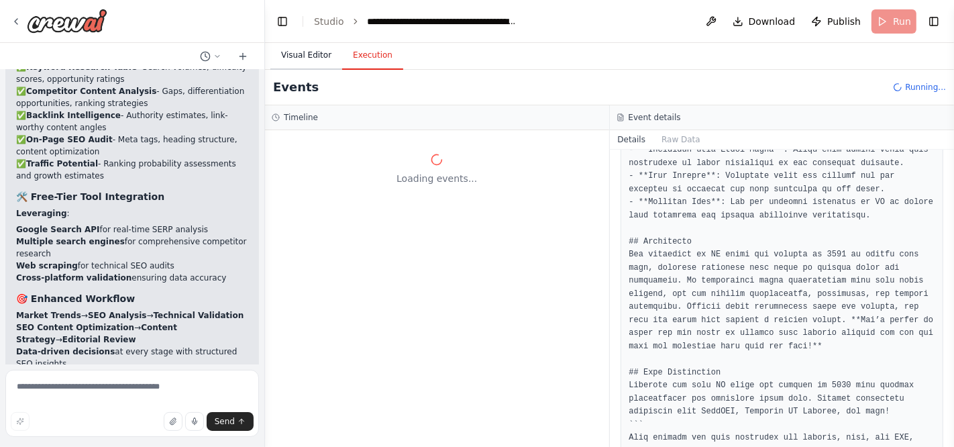
click at [299, 55] on button "Visual Editor" at bounding box center [306, 56] width 72 height 28
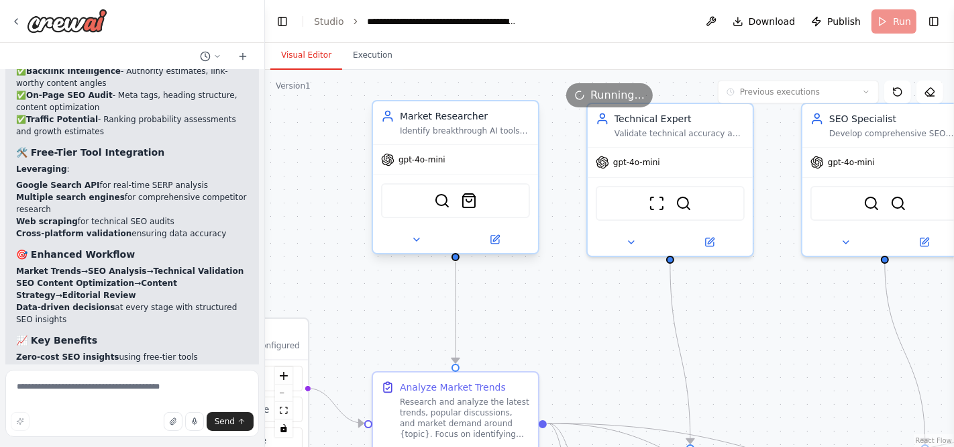
scroll to position [9372, 0]
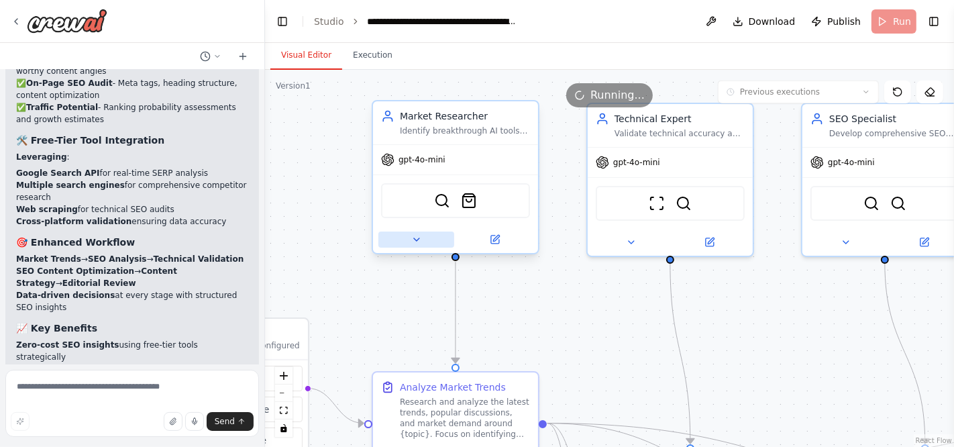
click at [417, 246] on button at bounding box center [416, 239] width 76 height 16
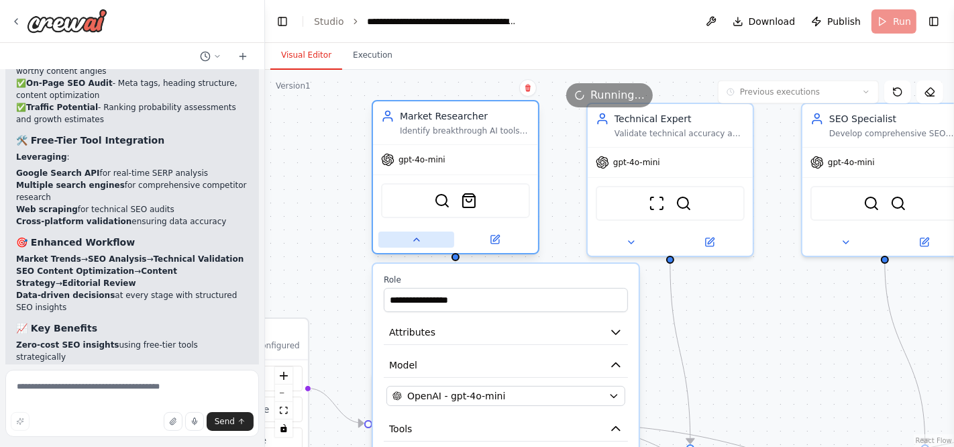
scroll to position [9384, 0]
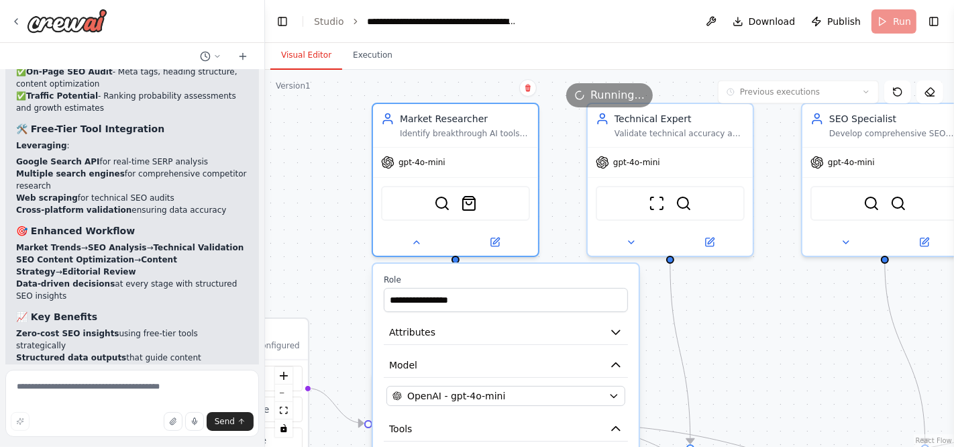
drag, startPoint x: 326, startPoint y: 325, endPoint x: 326, endPoint y: 335, distance: 10.7
click at [326, 326] on div ".deletable-edge-delete-btn { width: 20px; height: 20px; border: 0px solid #ffff…" at bounding box center [609, 258] width 689 height 377
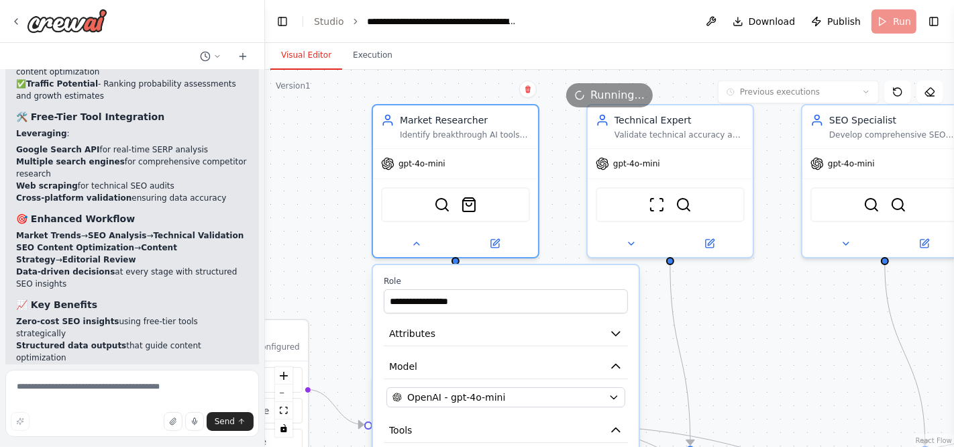
click at [718, 334] on div ".deletable-edge-delete-btn { width: 20px; height: 20px; border: 0px solid #ffff…" at bounding box center [609, 258] width 689 height 377
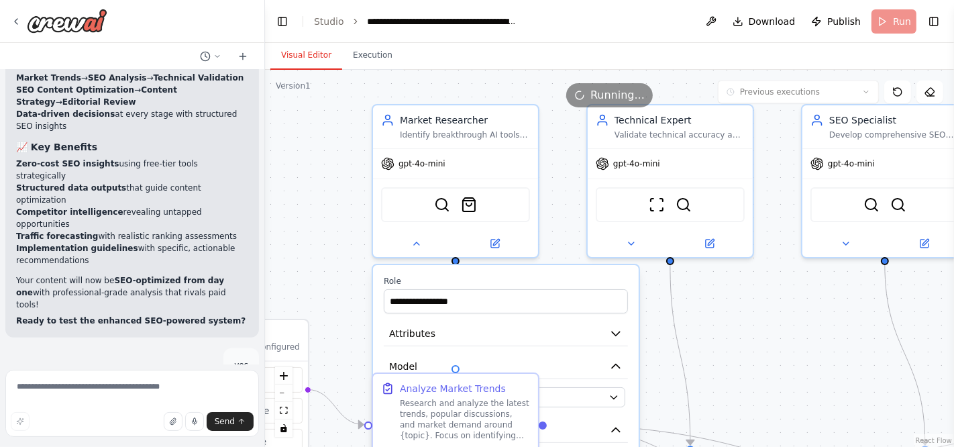
scroll to position [9565, 0]
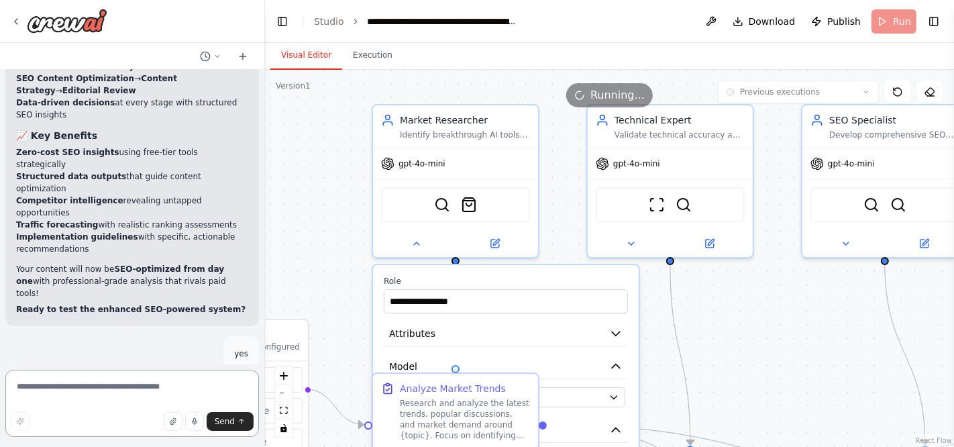
click at [164, 402] on textarea at bounding box center [132, 403] width 254 height 67
type textarea "***"
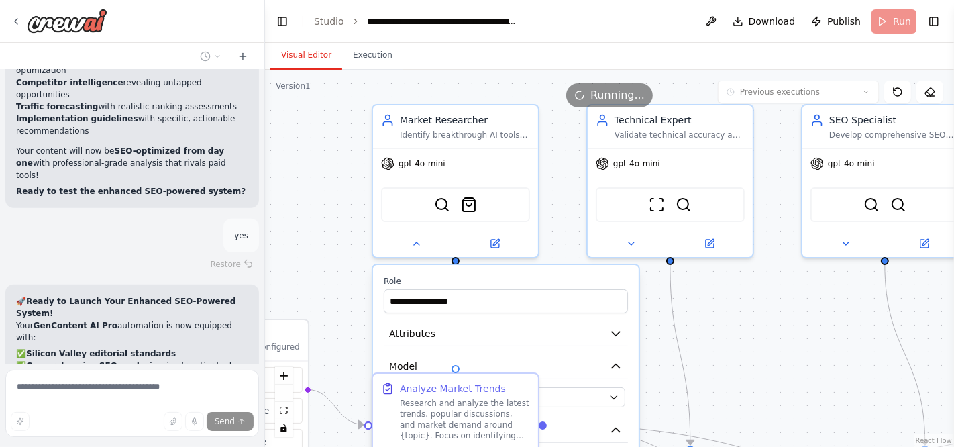
scroll to position [9791, 0]
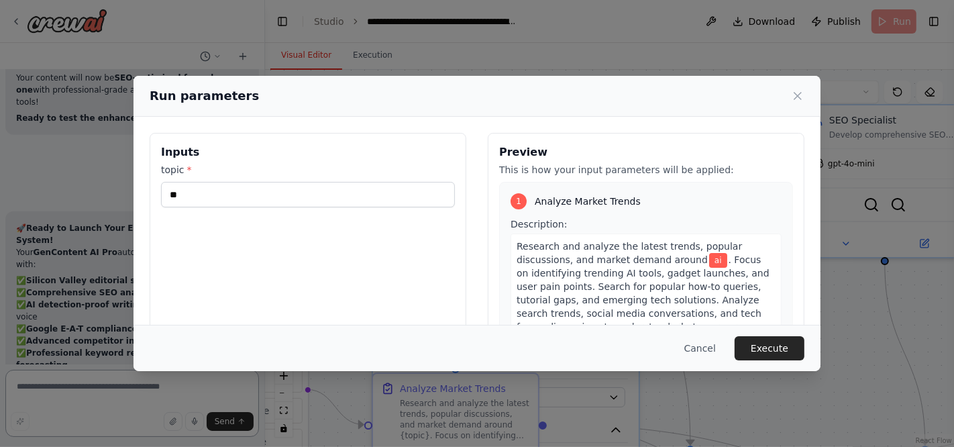
scroll to position [9768, 0]
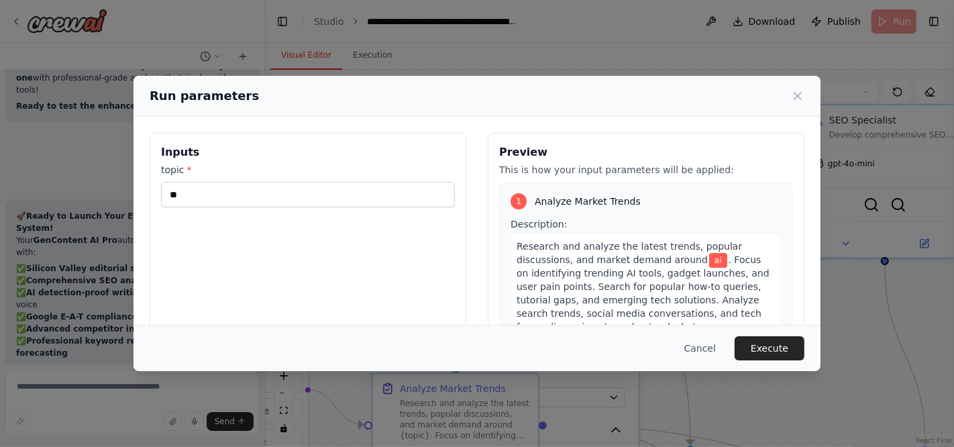
click at [88, 305] on div "Run parameters Inputs topic * ** Preview This is how your input parameters will…" at bounding box center [477, 223] width 954 height 447
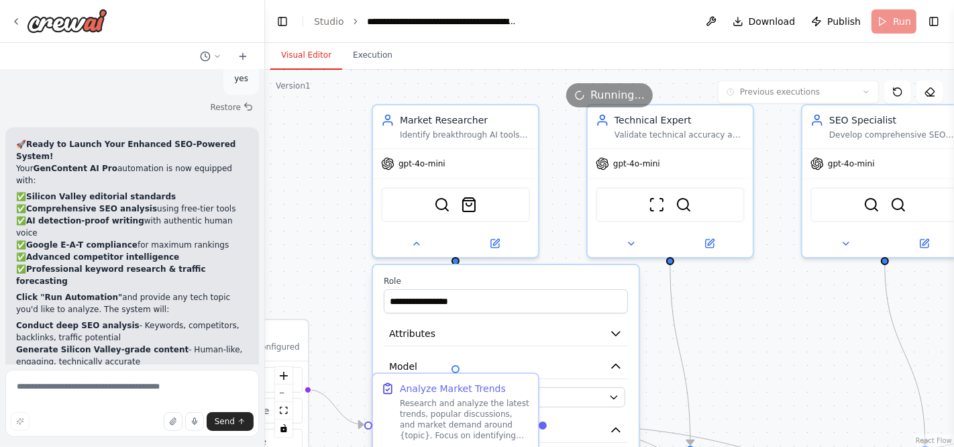
scroll to position [9856, 0]
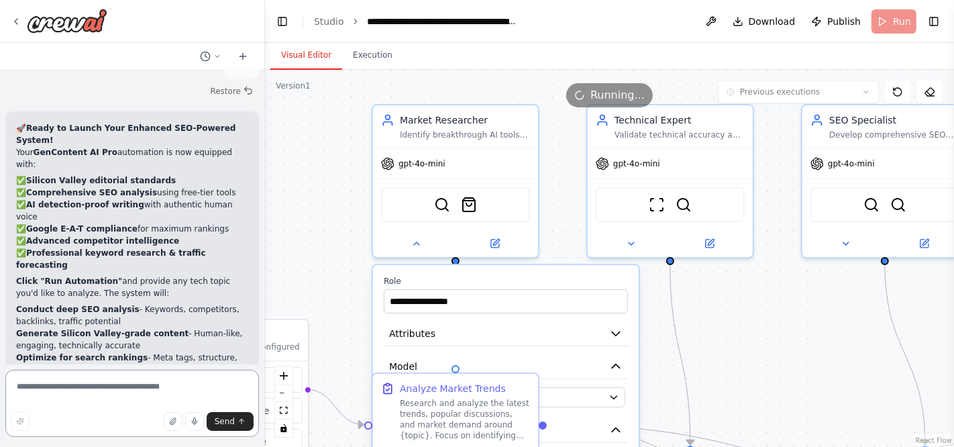
click at [87, 389] on textarea at bounding box center [132, 403] width 254 height 67
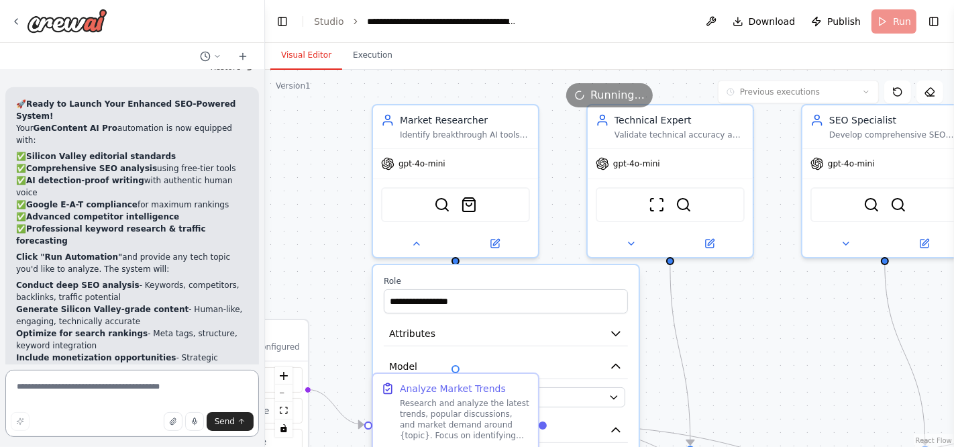
click at [87, 389] on textarea at bounding box center [132, 403] width 254 height 67
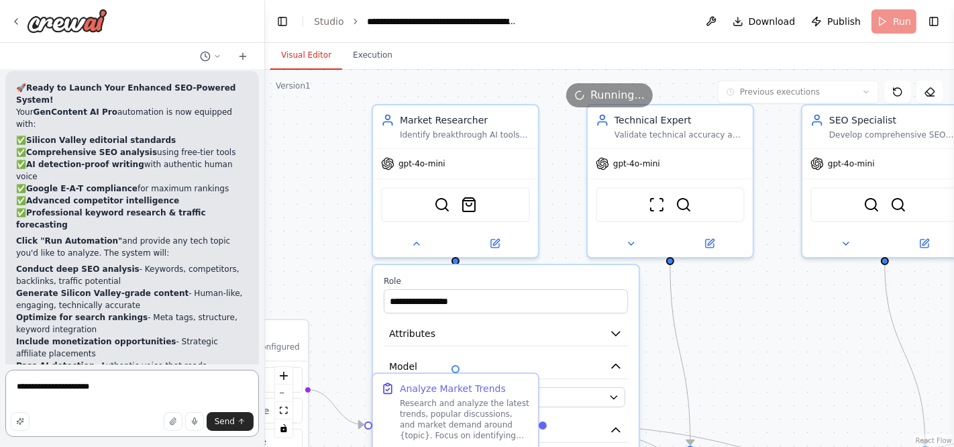
scroll to position [10005, 0]
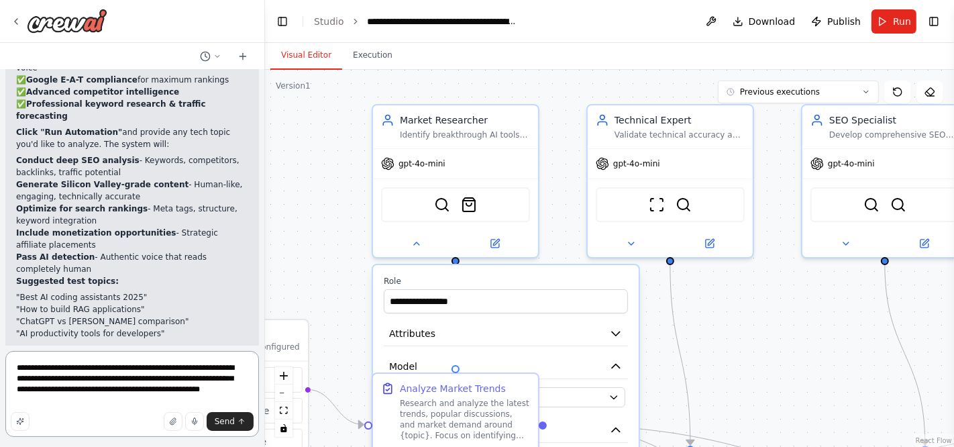
type textarea "**********"
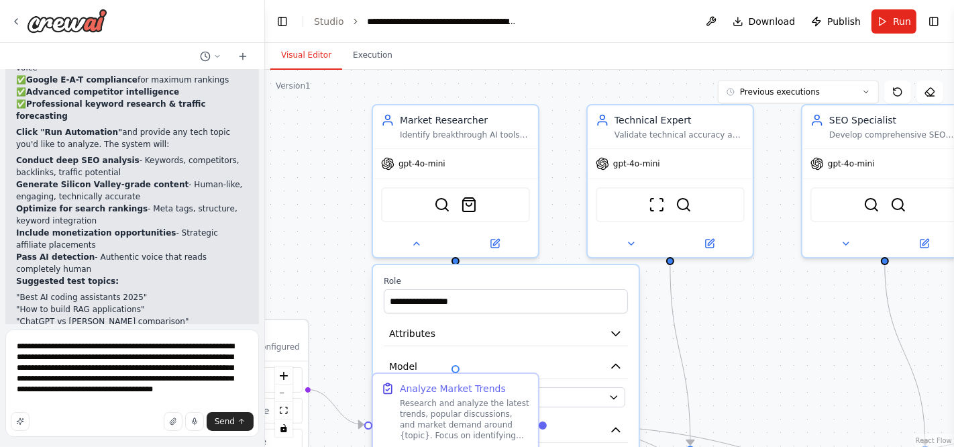
type textarea "**********"
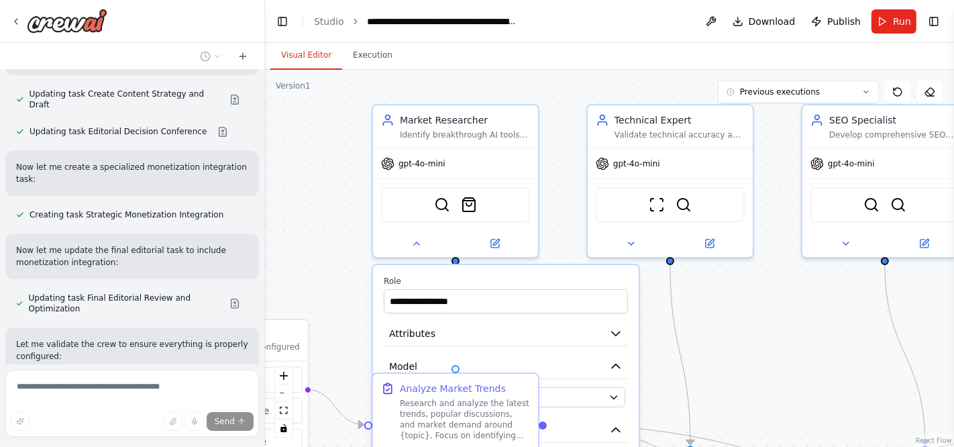
scroll to position [11512, 0]
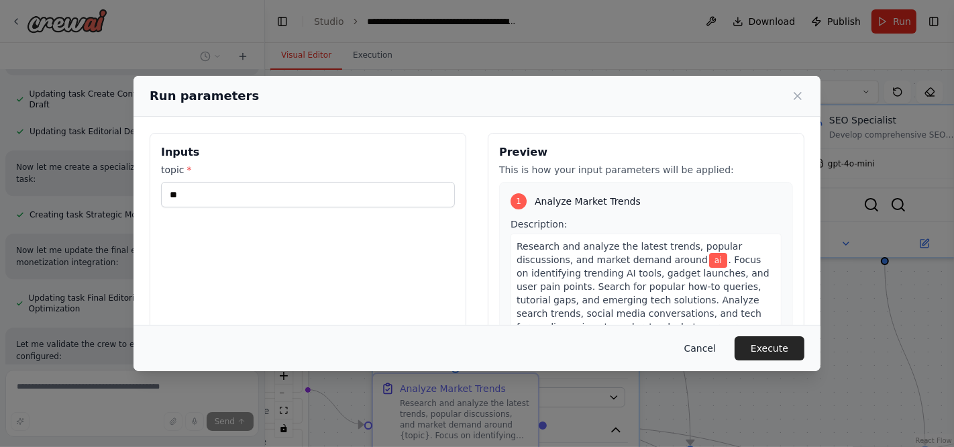
click at [696, 342] on button "Cancel" at bounding box center [700, 348] width 53 height 24
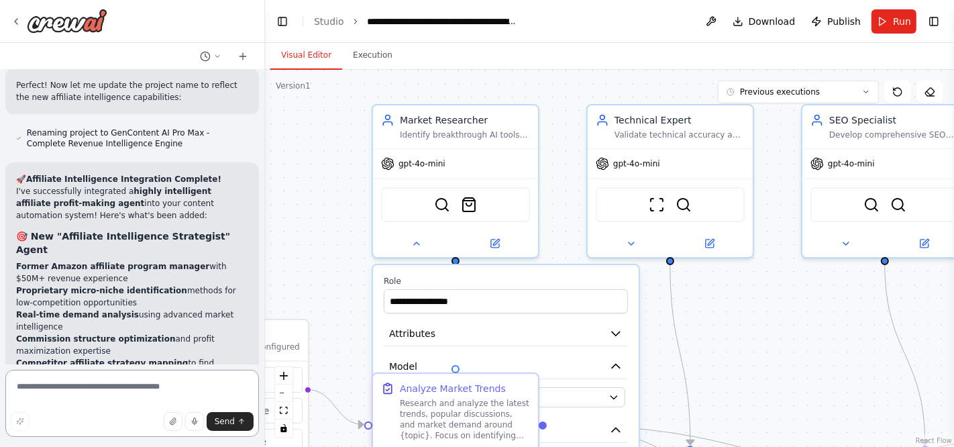
scroll to position [12133, 0]
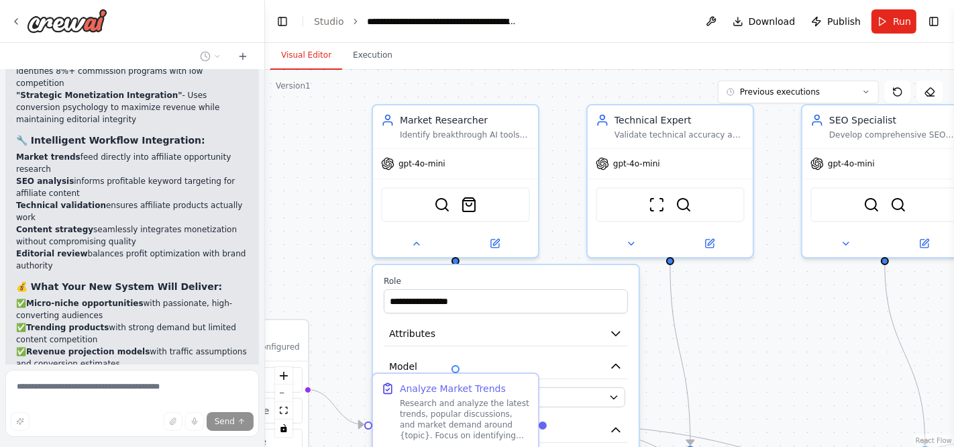
scroll to position [12485, 0]
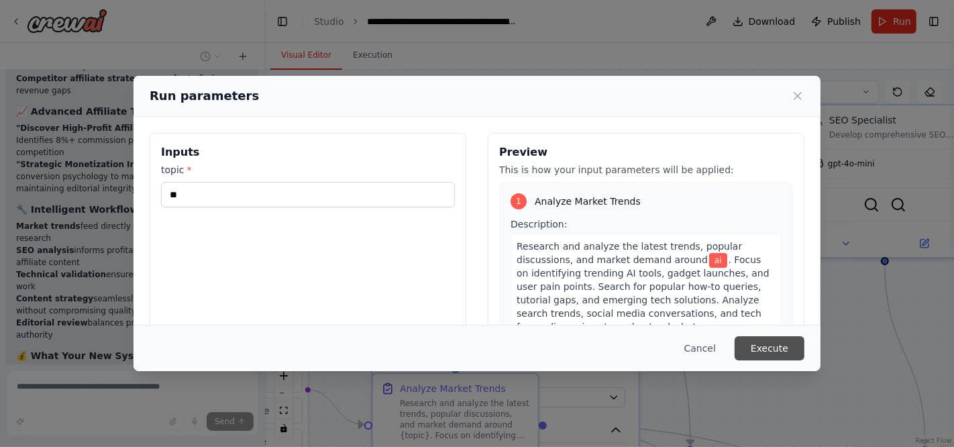
click at [787, 346] on button "Execute" at bounding box center [770, 348] width 70 height 24
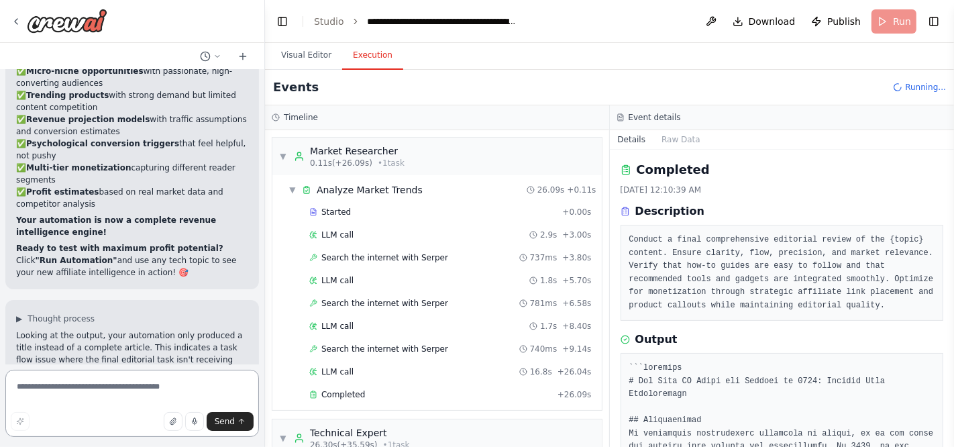
scroll to position [12689, 0]
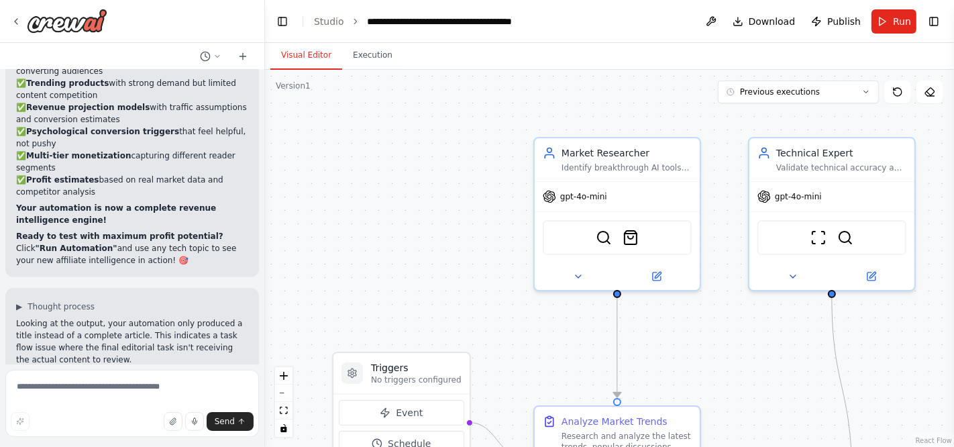
scroll to position [12689, 0]
click at [103, 390] on textarea at bounding box center [132, 403] width 254 height 67
type textarea "*"
type textarea "**********"
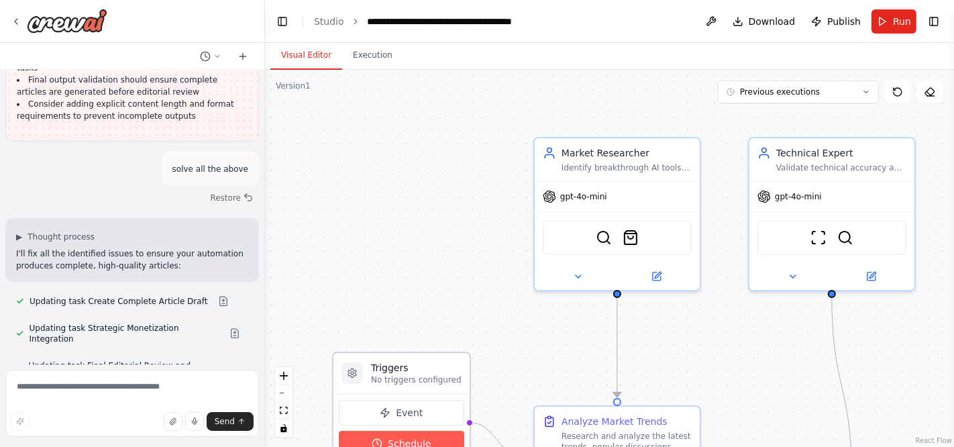
scroll to position [13538, 0]
